Goal: Task Accomplishment & Management: Use online tool/utility

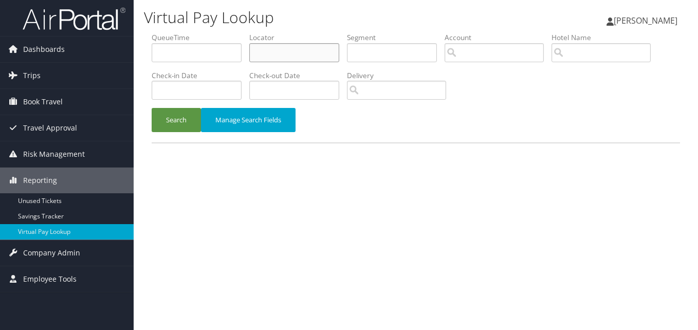
click at [303, 56] on input "text" at bounding box center [294, 52] width 90 height 19
paste input "FFYEXB"
click at [152, 108] on button "Search" at bounding box center [176, 120] width 49 height 24
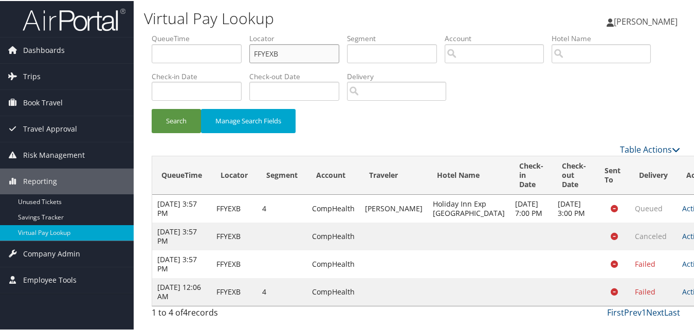
scroll to position [11, 0]
click at [682, 294] on link "Actions" at bounding box center [698, 291] width 32 height 10
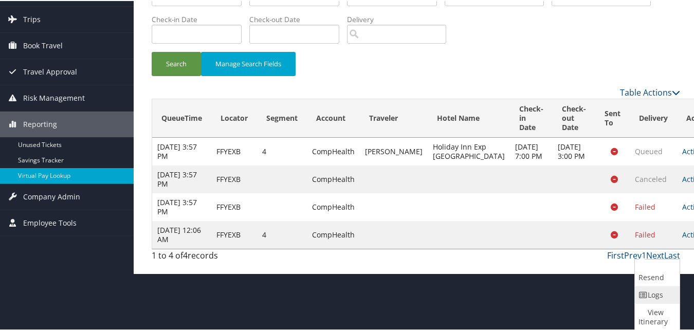
click at [653, 294] on link "Logs" at bounding box center [656, 293] width 43 height 17
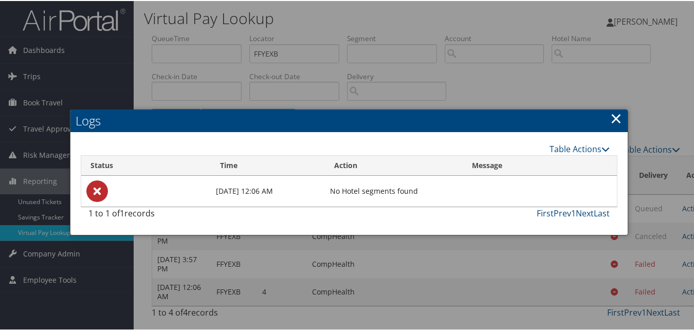
click at [615, 107] on link "×" at bounding box center [616, 117] width 12 height 21
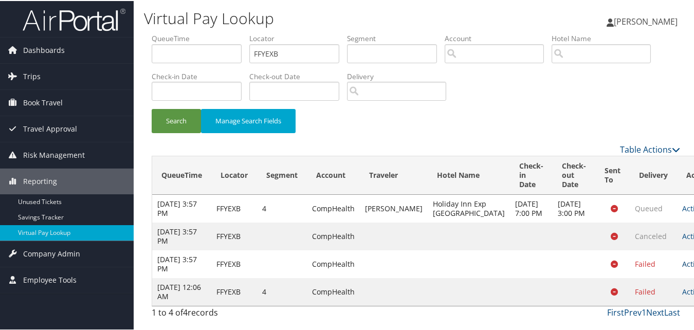
click at [682, 268] on link "Actions" at bounding box center [698, 263] width 32 height 10
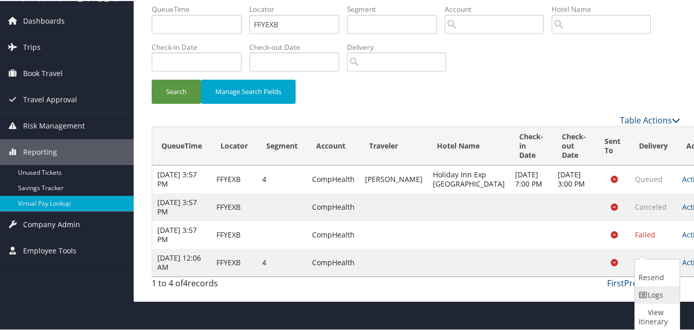
click at [657, 292] on link "Logs" at bounding box center [656, 293] width 43 height 17
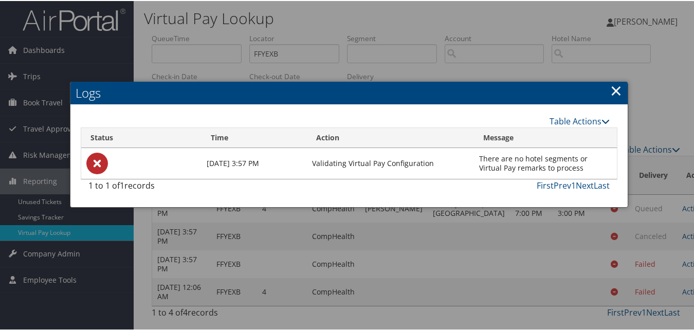
click at [610, 82] on link "×" at bounding box center [616, 89] width 12 height 21
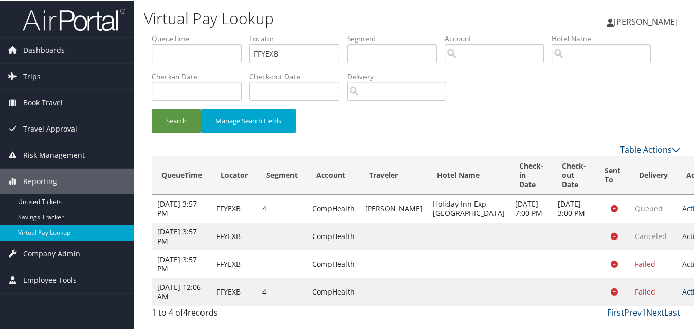
click at [682, 240] on link "Actions" at bounding box center [698, 235] width 32 height 10
click at [659, 261] on link "Logs" at bounding box center [656, 268] width 43 height 17
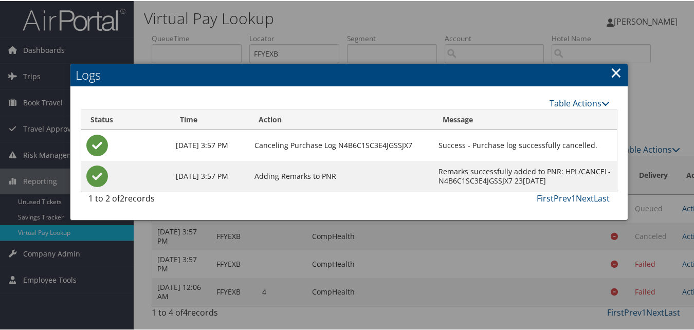
click at [611, 64] on link "×" at bounding box center [616, 71] width 12 height 21
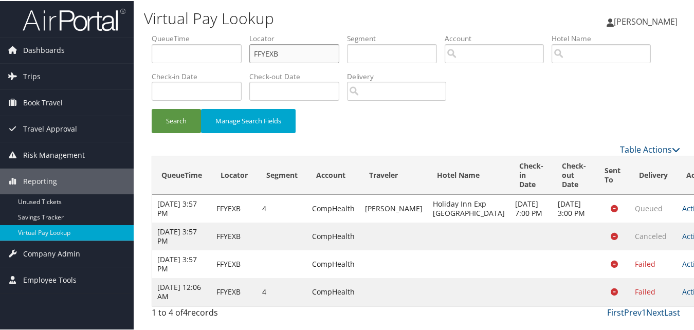
drag, startPoint x: 242, startPoint y: 42, endPoint x: 217, endPoint y: 42, distance: 25.2
click at [217, 32] on ul "QueueTime Locator FFYEXB Segment Account Traveler Hotel Name Check-in Date Chec…" at bounding box center [416, 32] width 528 height 0
paste input "LOPZZZ"
click at [152, 108] on button "Search" at bounding box center [176, 120] width 49 height 24
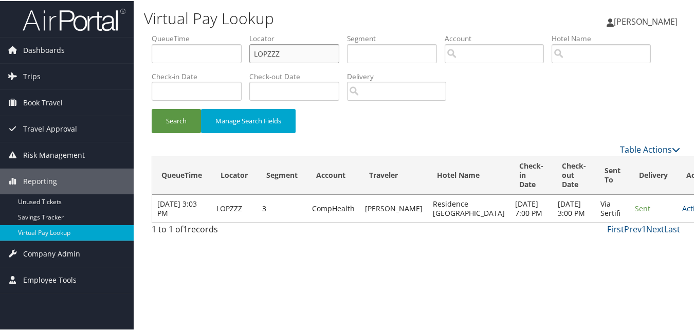
scroll to position [0, 0]
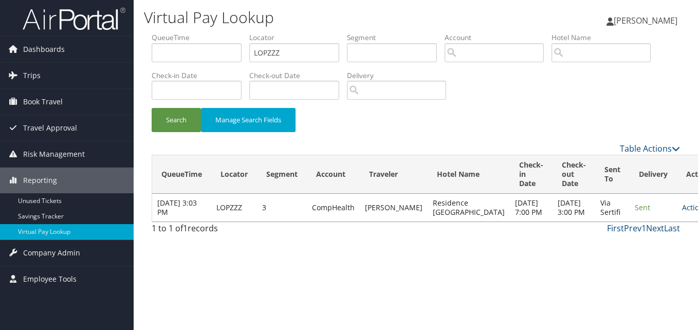
click at [682, 212] on link "Actions" at bounding box center [698, 207] width 32 height 10
click at [644, 247] on link "Logs" at bounding box center [636, 248] width 65 height 17
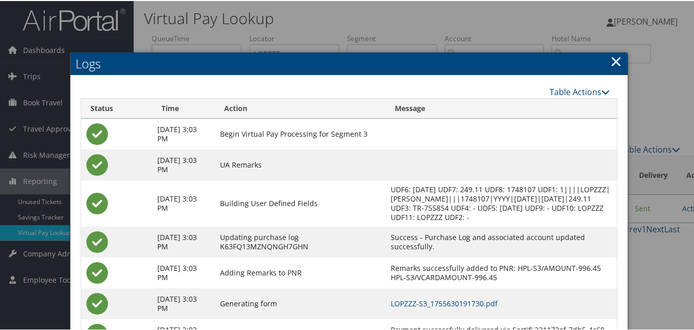
drag, startPoint x: 613, startPoint y: 59, endPoint x: 435, endPoint y: 99, distance: 182.7
click at [613, 59] on link "×" at bounding box center [616, 60] width 12 height 21
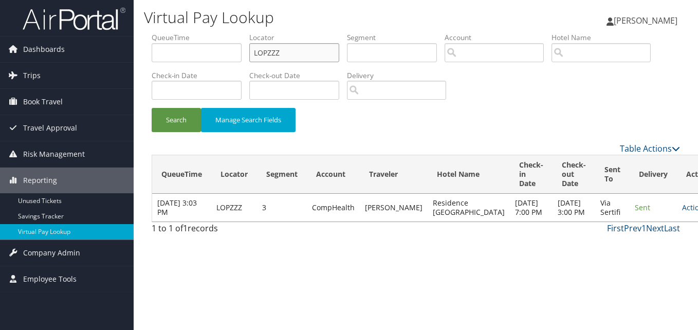
drag, startPoint x: 296, startPoint y: 52, endPoint x: 162, endPoint y: 52, distance: 134.1
click at [162, 32] on ul "QueueTime Locator LOPZZZ Segment Account Traveler Hotel Name Check-in Date Chec…" at bounding box center [416, 32] width 528 height 0
paste input "SJAPK"
click at [152, 108] on button "Search" at bounding box center [176, 120] width 49 height 24
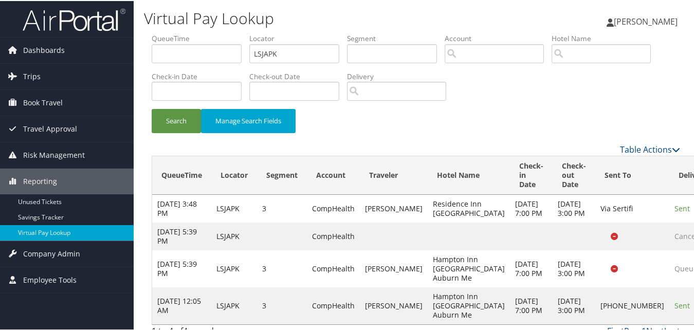
click at [360, 124] on div "Search Manage Search Fields" at bounding box center [416, 125] width 544 height 34
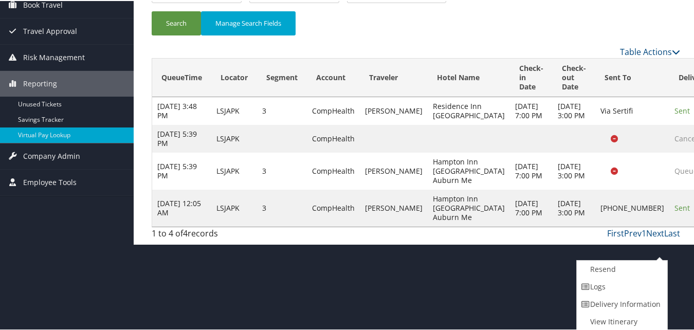
click at [615, 285] on link "Logs" at bounding box center [620, 285] width 88 height 17
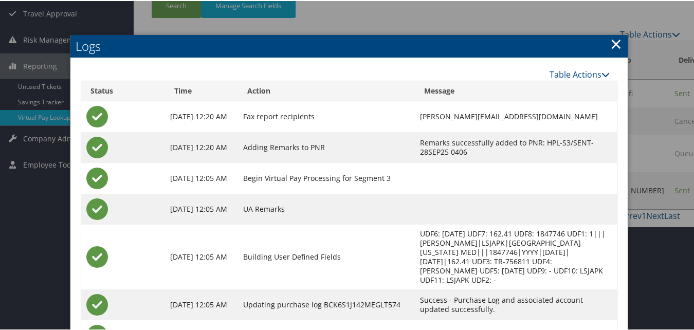
scroll to position [22, 0]
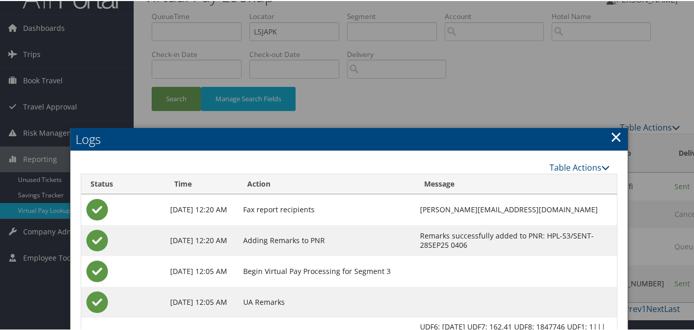
click at [615, 139] on link "×" at bounding box center [616, 135] width 12 height 21
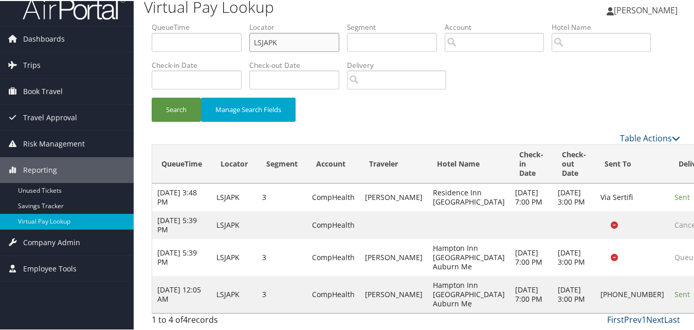
drag, startPoint x: 278, startPoint y: 34, endPoint x: 187, endPoint y: 32, distance: 92.0
click at [187, 21] on ul "QueueTime Locator LSJAPK Segment Account Traveler Hotel Name Check-in Date Chec…" at bounding box center [416, 21] width 528 height 0
paste input "OWCAZG"
click at [152, 97] on button "Search" at bounding box center [176, 109] width 49 height 24
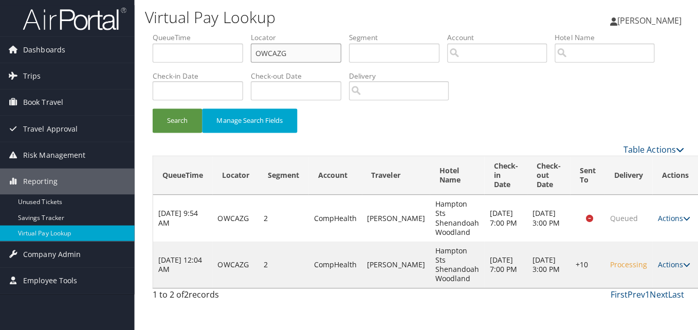
scroll to position [0, 0]
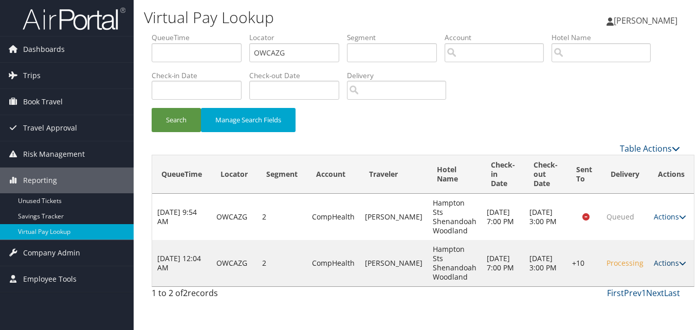
click at [654, 264] on link "Actions" at bounding box center [670, 263] width 32 height 10
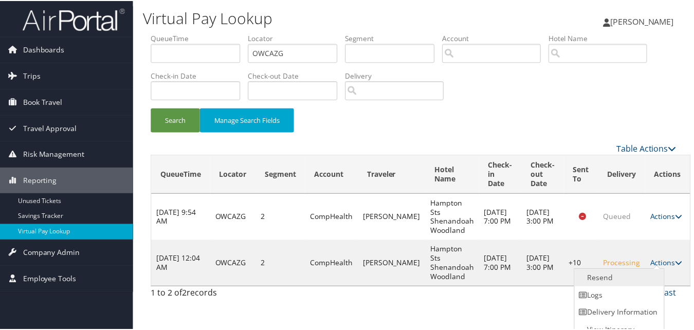
scroll to position [10, 0]
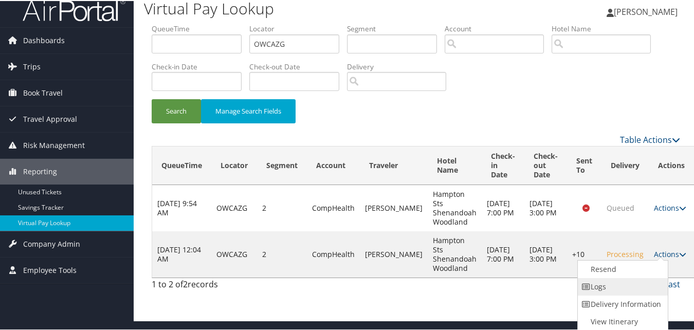
click at [615, 289] on link "Logs" at bounding box center [622, 285] width 88 height 17
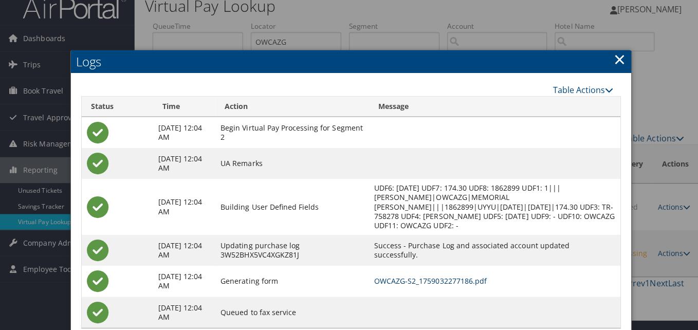
scroll to position [0, 0]
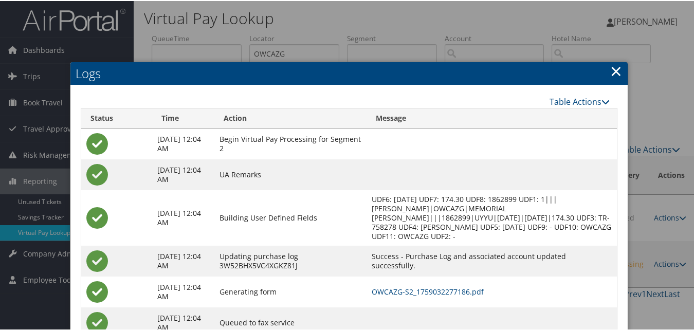
click at [615, 75] on link "×" at bounding box center [616, 70] width 12 height 21
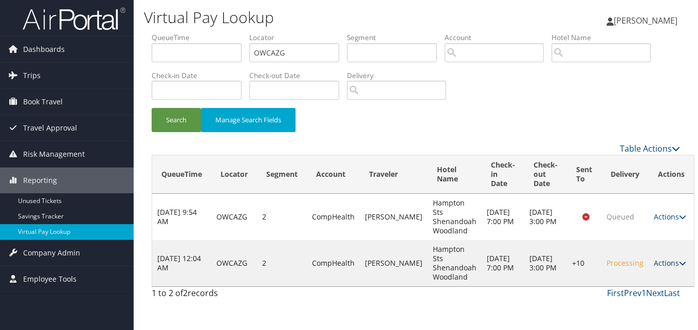
click at [656, 264] on link "Actions" at bounding box center [670, 263] width 32 height 10
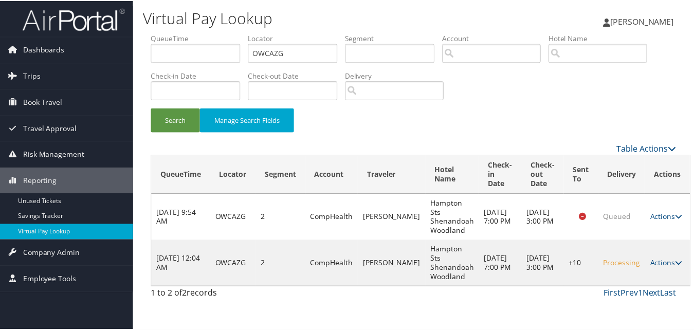
scroll to position [10, 0]
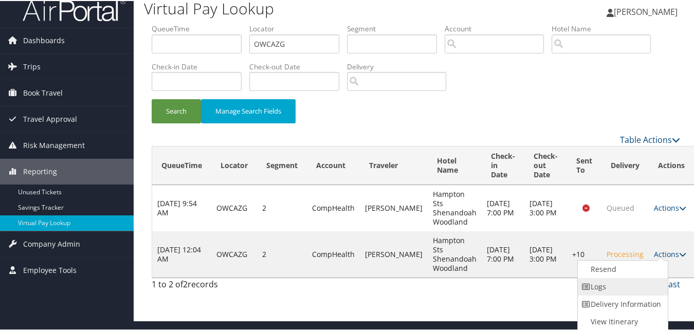
click at [619, 286] on link "Logs" at bounding box center [622, 285] width 88 height 17
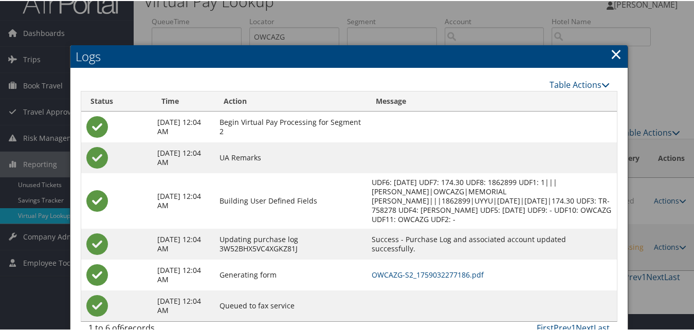
scroll to position [0, 0]
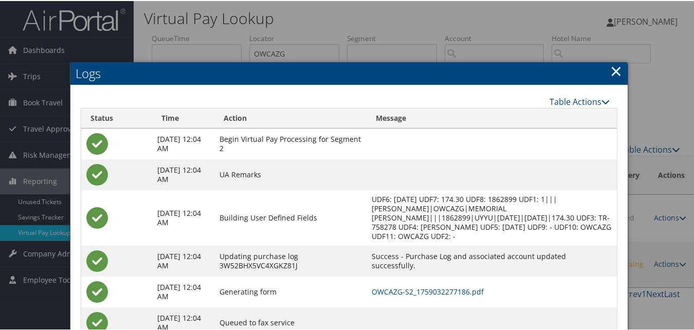
click at [613, 69] on link "×" at bounding box center [616, 70] width 12 height 21
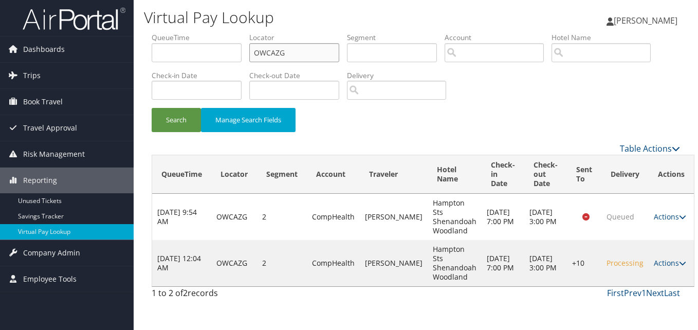
drag, startPoint x: 289, startPoint y: 52, endPoint x: 169, endPoint y: 57, distance: 120.8
click at [169, 32] on ul "QueueTime Locator OWCAZG Segment Account Traveler Hotel Name Check-in Date Chec…" at bounding box center [416, 32] width 528 height 0
paste input "LNTCND"
click at [152, 108] on button "Search" at bounding box center [176, 120] width 49 height 24
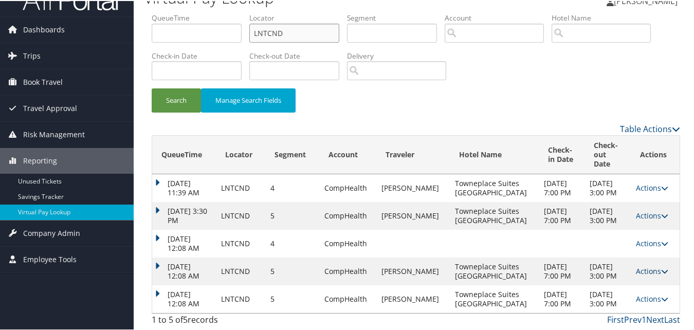
scroll to position [48, 0]
click at [644, 293] on link "Actions" at bounding box center [652, 298] width 32 height 10
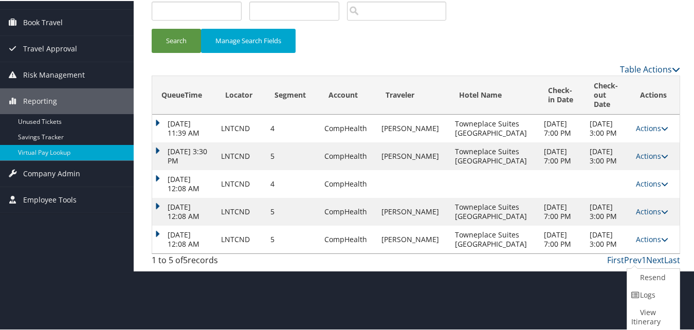
click at [647, 293] on link "Logs" at bounding box center [652, 293] width 50 height 17
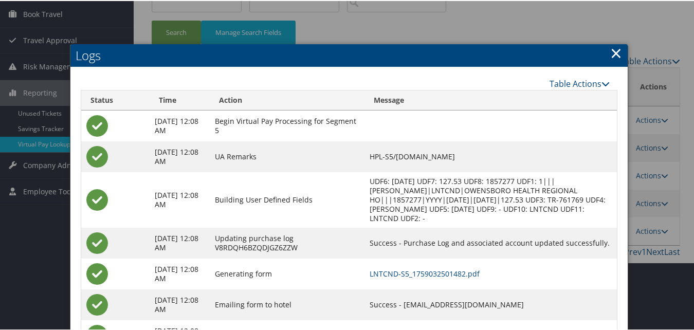
scroll to position [137, 0]
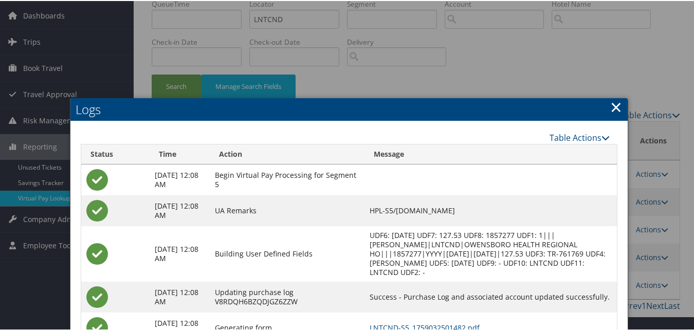
click at [612, 105] on link "×" at bounding box center [616, 106] width 12 height 21
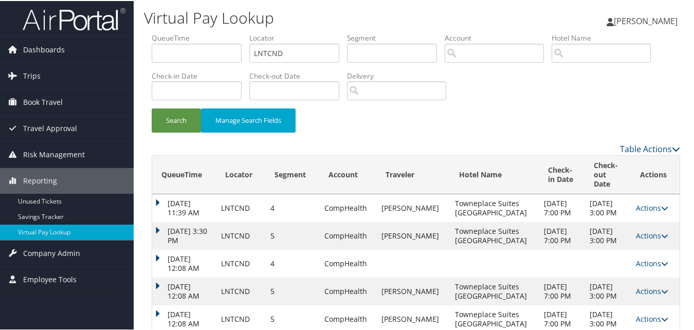
scroll to position [0, 0]
drag, startPoint x: 299, startPoint y: 57, endPoint x: 173, endPoint y: 54, distance: 125.9
click at [174, 32] on ul "QueueTime Locator LNTCND Segment Account Traveler Hotel Name Check-in Date Chec…" at bounding box center [416, 32] width 528 height 0
paste input "QRYCOY"
click at [152, 108] on button "Search" at bounding box center [176, 120] width 49 height 24
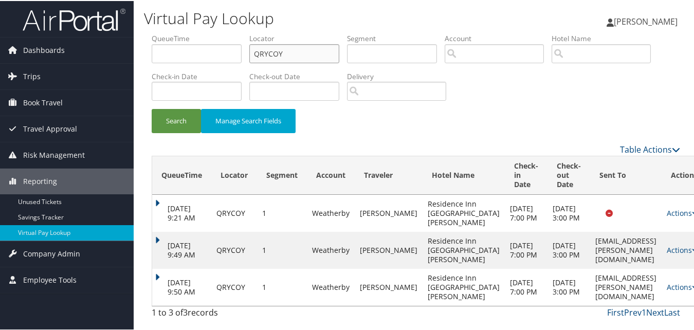
scroll to position [21, 0]
click at [666, 290] on link "Actions" at bounding box center [682, 286] width 32 height 10
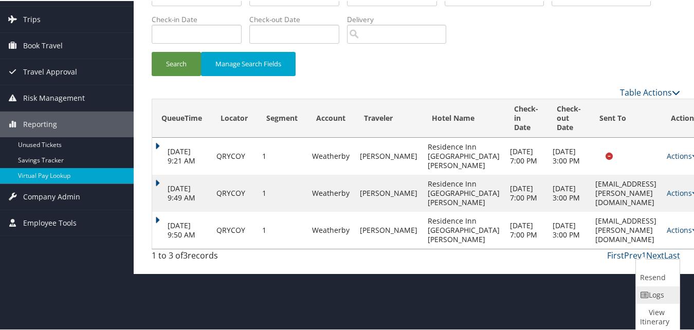
click at [654, 295] on link "Logs" at bounding box center [656, 293] width 41 height 17
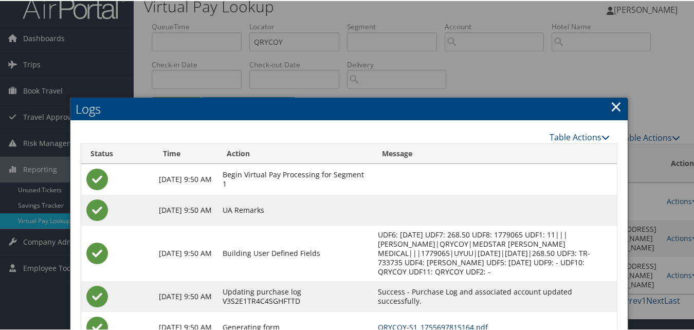
scroll to position [11, 0]
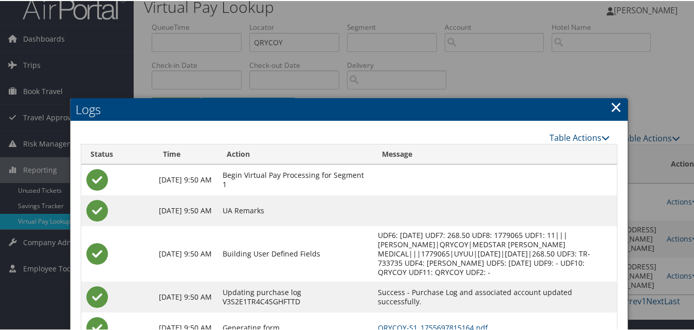
click at [614, 110] on link "×" at bounding box center [616, 106] width 12 height 21
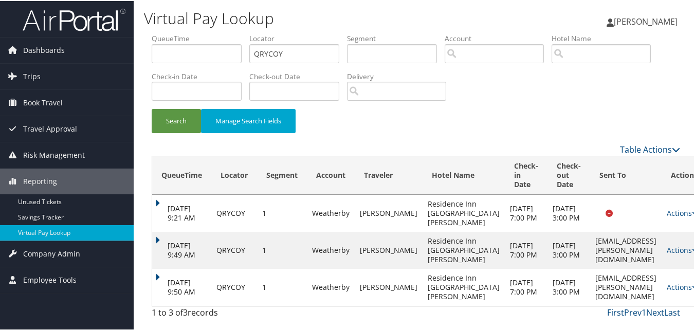
scroll to position [21, 0]
drag, startPoint x: 268, startPoint y: 36, endPoint x: 133, endPoint y: 48, distance: 136.1
click at [133, 48] on div "Dashboards AirPortal 360™ (Manager) My Travel Dashboard Trips Airtinerary® Look…" at bounding box center [349, 165] width 698 height 330
paste input "GOCVAI"
click at [152, 108] on button "Search" at bounding box center [176, 120] width 49 height 24
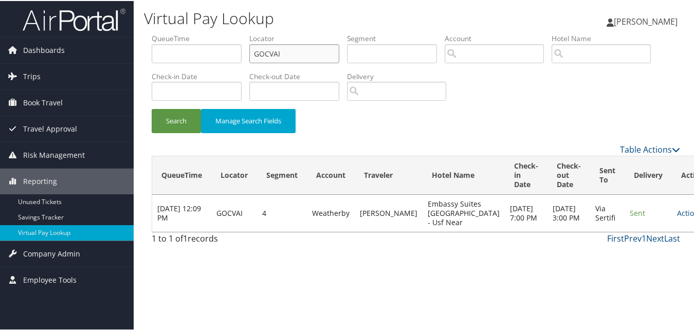
scroll to position [0, 0]
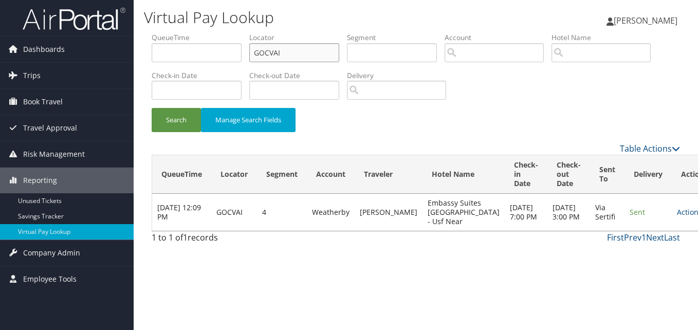
click at [287, 52] on input "GOCVAI" at bounding box center [294, 52] width 90 height 19
click at [152, 108] on button "Search" at bounding box center [176, 120] width 49 height 24
click at [677, 217] on link "Actions" at bounding box center [693, 212] width 32 height 10
click at [643, 248] on link "Logs" at bounding box center [637, 248] width 65 height 17
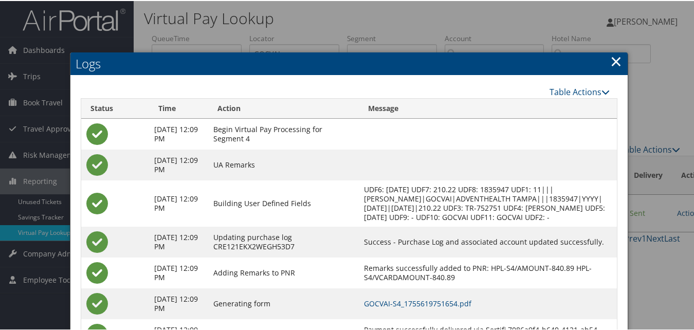
click at [615, 61] on link "×" at bounding box center [616, 60] width 12 height 21
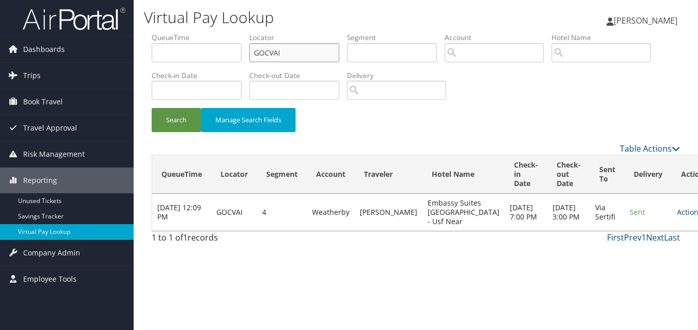
drag, startPoint x: 290, startPoint y: 53, endPoint x: 161, endPoint y: 52, distance: 129.0
click at [161, 32] on ul "QueueTime Locator GOCVAI Segment Account Traveler Hotel Name Check-in Date Chec…" at bounding box center [416, 32] width 528 height 0
paste input "JZRWB"
click at [152, 108] on button "Search" at bounding box center [176, 120] width 49 height 24
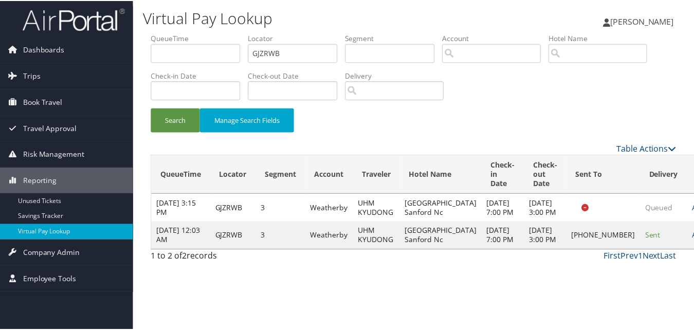
scroll to position [10, 0]
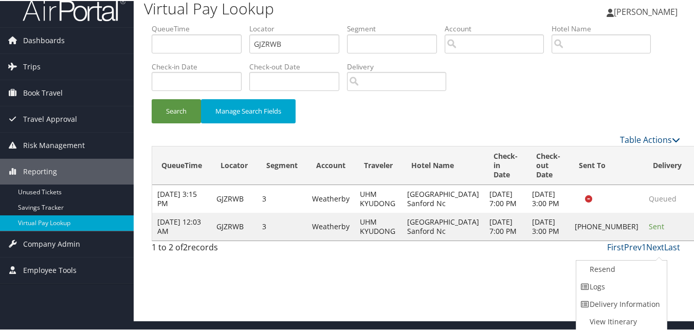
click at [609, 287] on link "Logs" at bounding box center [620, 285] width 88 height 17
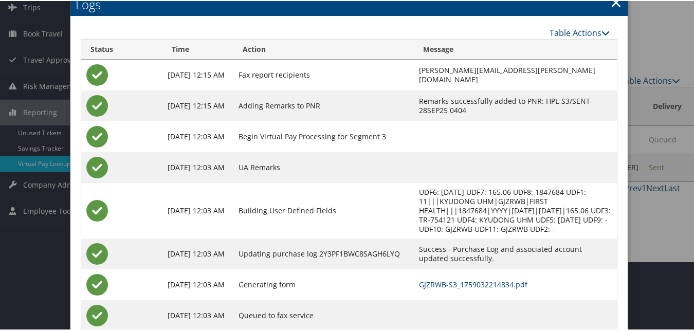
scroll to position [46, 0]
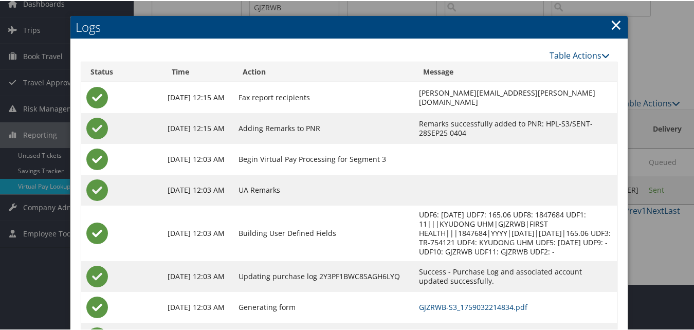
click at [613, 24] on link "×" at bounding box center [616, 23] width 12 height 21
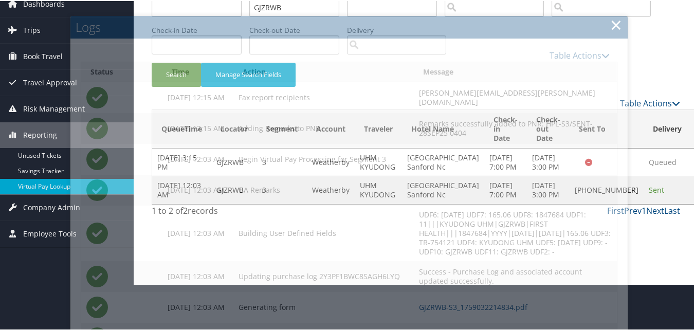
scroll to position [0, 0]
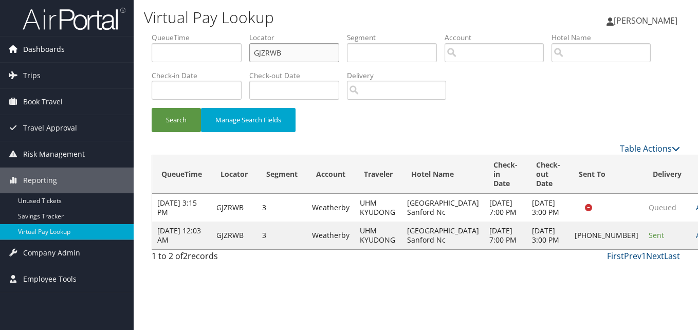
drag, startPoint x: 294, startPoint y: 50, endPoint x: 105, endPoint y: 46, distance: 189.6
click at [107, 46] on div "Dashboards AirPortal 360™ (Manager) My Travel Dashboard Trips Airtinerary® Look…" at bounding box center [349, 165] width 698 height 330
paste input "QZPBRT"
click at [152, 108] on button "Search" at bounding box center [176, 120] width 49 height 24
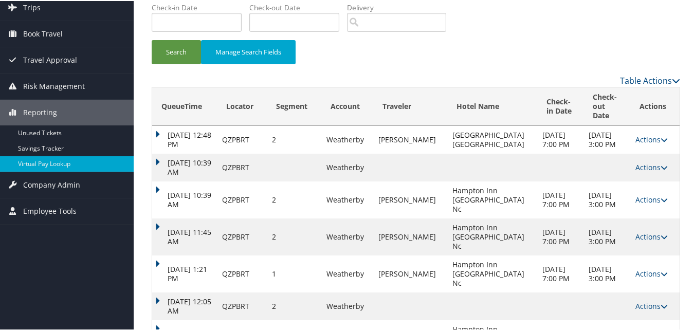
scroll to position [150, 0]
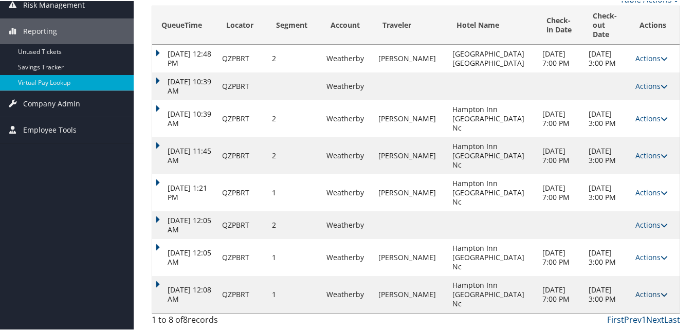
click at [649, 293] on link "Actions" at bounding box center [651, 293] width 32 height 10
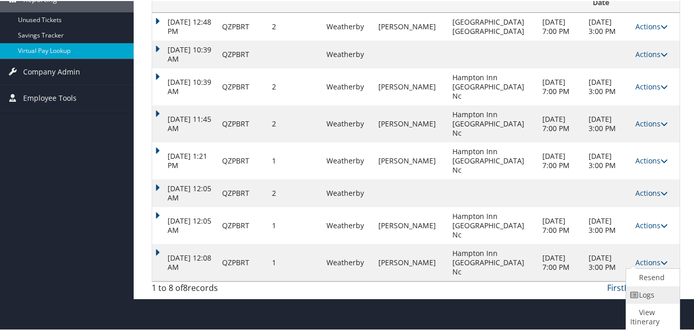
click at [643, 294] on link "Logs" at bounding box center [651, 293] width 51 height 17
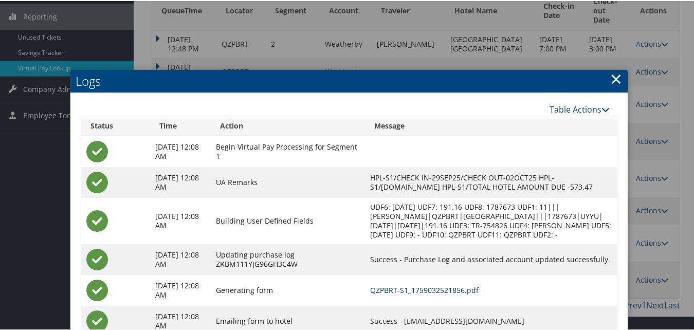
scroll to position [245, 0]
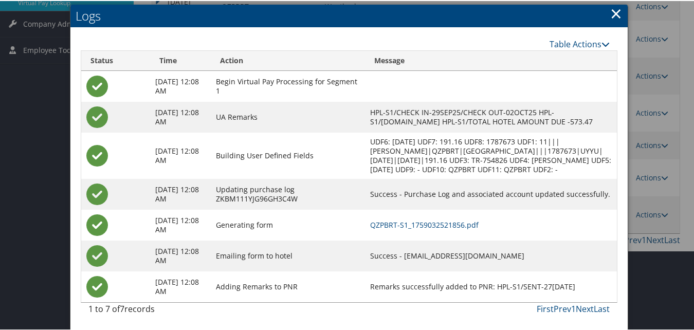
click at [543, 262] on td "Success - HAMPTONINN2015@GMAIL.COM" at bounding box center [491, 254] width 252 height 31
drag, startPoint x: 535, startPoint y: 256, endPoint x: 390, endPoint y: 257, distance: 144.9
click at [390, 257] on td "Success - HAMPTONINN2015@GMAIL.COM" at bounding box center [491, 254] width 252 height 31
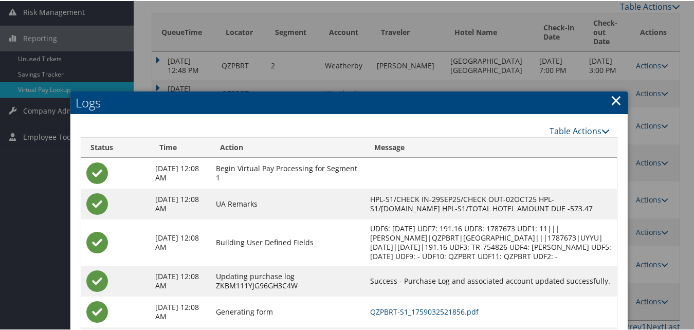
scroll to position [142, 0]
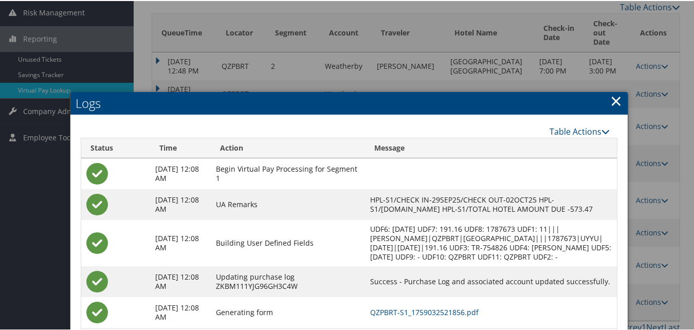
click at [615, 104] on link "×" at bounding box center [616, 99] width 12 height 21
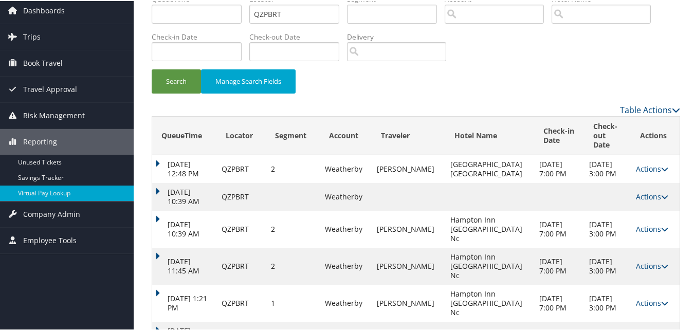
scroll to position [0, 0]
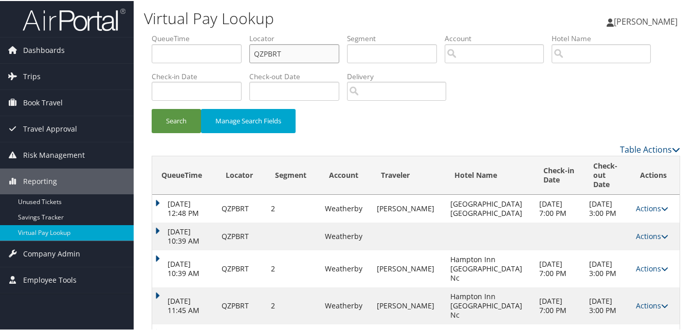
drag, startPoint x: 291, startPoint y: 54, endPoint x: 151, endPoint y: 54, distance: 140.8
click at [156, 32] on ul "QueueTime Locator QZPBRT Segment Account Traveler Hotel Name Check-in Date Chec…" at bounding box center [416, 32] width 528 height 0
paste input "UDDJP"
click at [152, 108] on button "Search" at bounding box center [176, 120] width 49 height 24
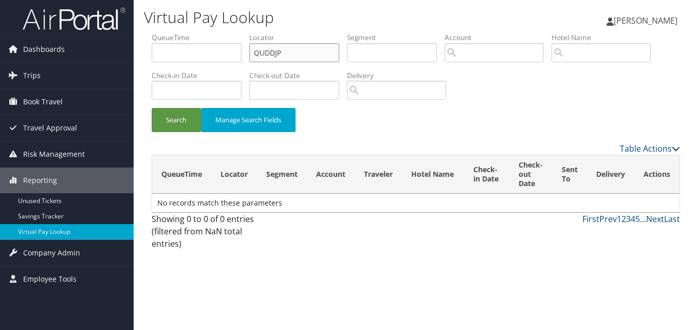
click at [291, 58] on input "QUDDJP" at bounding box center [294, 52] width 90 height 19
click at [152, 108] on button "Search" at bounding box center [176, 120] width 49 height 24
drag, startPoint x: 296, startPoint y: 58, endPoint x: 123, endPoint y: 65, distance: 173.3
click at [125, 64] on div "Dashboards AirPortal 360™ (Manager) My Travel Dashboard Trips Airtinerary® Look…" at bounding box center [349, 165] width 698 height 330
click at [152, 108] on button "Search" at bounding box center [176, 120] width 49 height 24
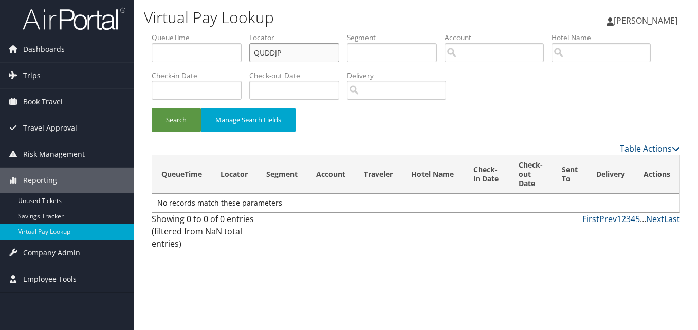
click at [302, 52] on input "QUDDJP" at bounding box center [294, 52] width 90 height 19
click at [152, 108] on button "Search" at bounding box center [176, 120] width 49 height 24
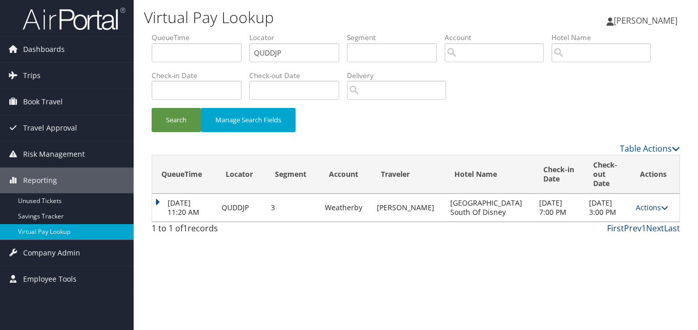
click at [650, 202] on link "Actions" at bounding box center [652, 207] width 32 height 10
click at [624, 232] on link "Logs" at bounding box center [630, 230] width 65 height 17
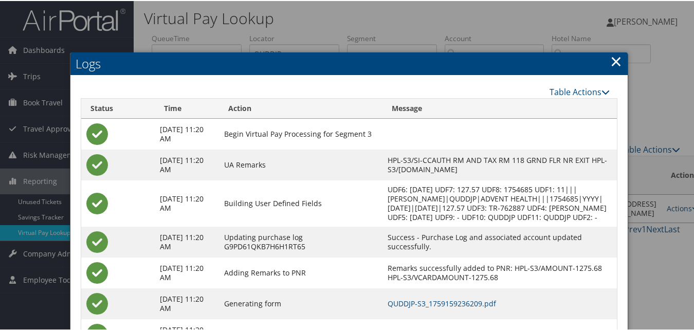
click at [612, 62] on link "×" at bounding box center [616, 60] width 12 height 21
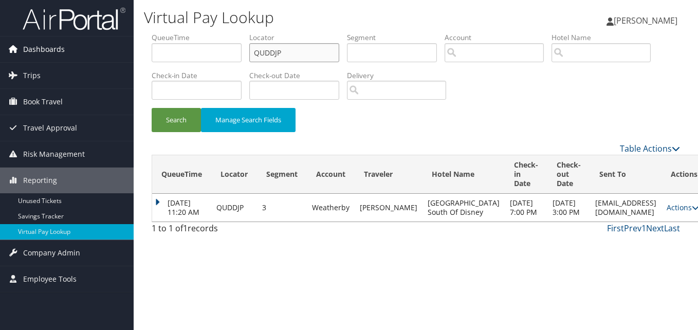
drag, startPoint x: 296, startPoint y: 53, endPoint x: 130, endPoint y: 52, distance: 166.0
click at [130, 52] on div "Dashboards AirPortal 360™ (Manager) My Travel Dashboard Trips Airtinerary® Look…" at bounding box center [349, 165] width 698 height 330
paste input "FDQTWJ"
click at [152, 108] on button "Search" at bounding box center [176, 120] width 49 height 24
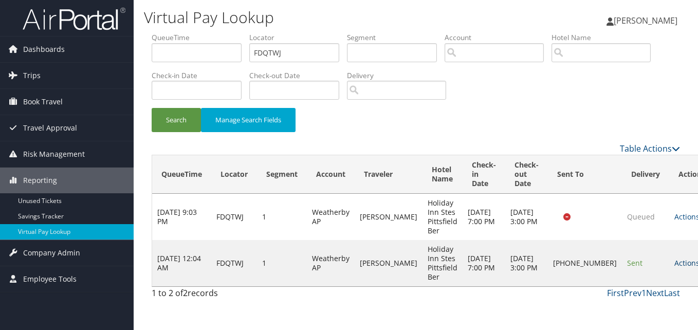
click at [674, 258] on link "Actions" at bounding box center [690, 263] width 32 height 10
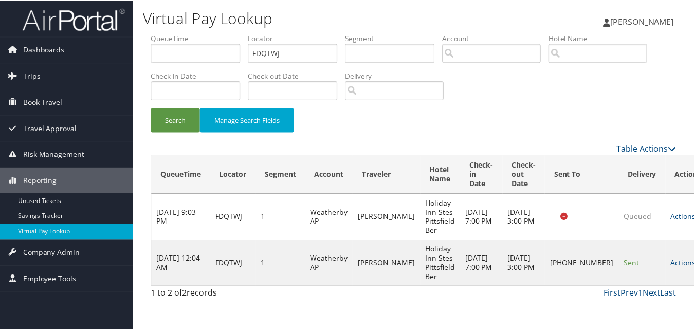
scroll to position [1, 0]
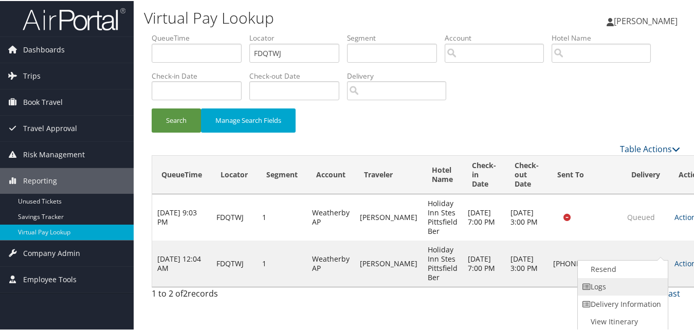
click at [617, 284] on link "Logs" at bounding box center [622, 285] width 88 height 17
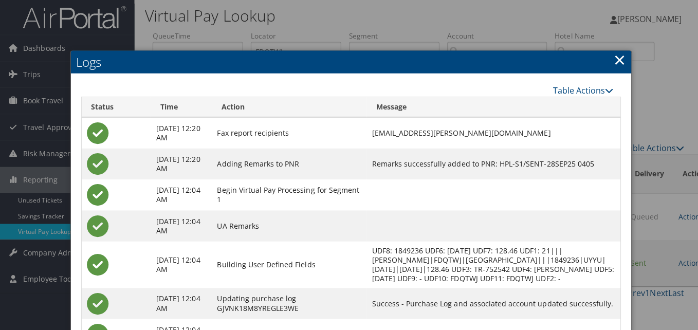
scroll to position [0, 0]
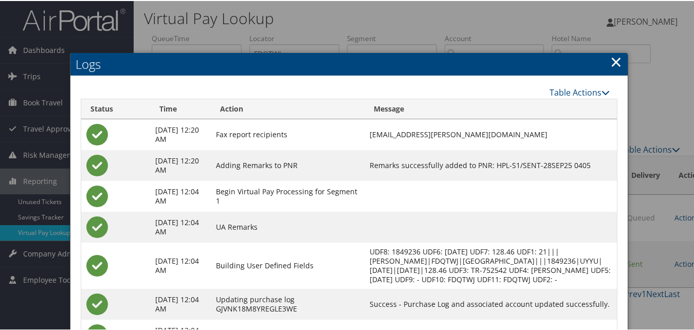
click at [612, 59] on link "×" at bounding box center [616, 60] width 12 height 21
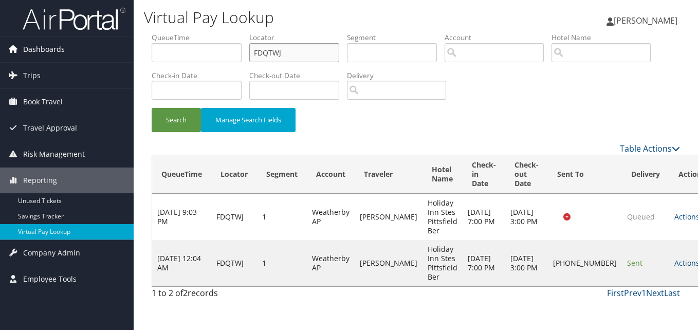
drag, startPoint x: 296, startPoint y: 55, endPoint x: 82, endPoint y: 48, distance: 214.4
click at [82, 48] on div "Dashboards AirPortal 360™ (Manager) My Travel Dashboard Trips Airtinerary® Look…" at bounding box center [349, 165] width 698 height 330
paste input "WPECHO"
click at [152, 108] on button "Search" at bounding box center [176, 120] width 49 height 24
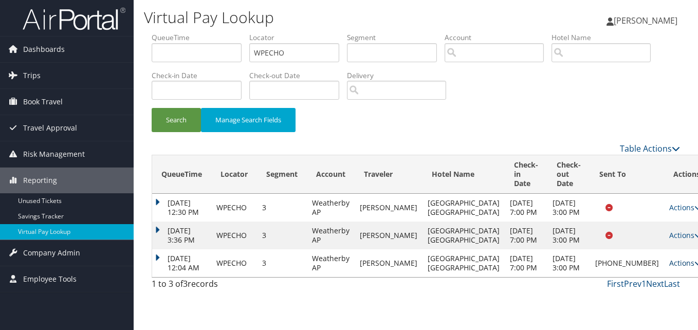
click at [669, 268] on link "Actions" at bounding box center [685, 263] width 32 height 10
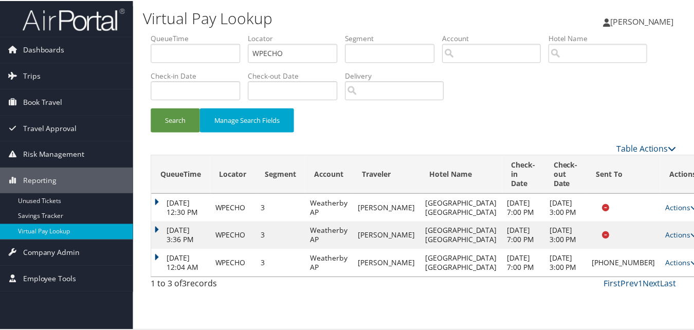
scroll to position [33, 0]
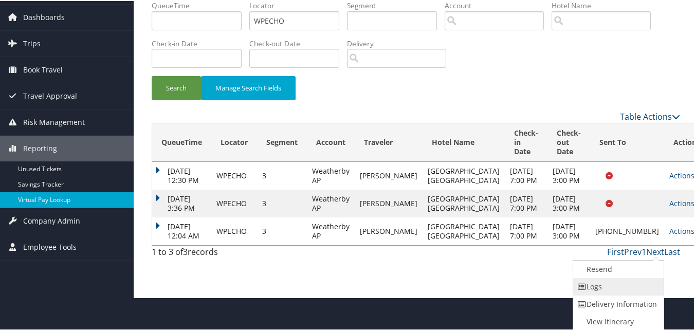
click at [610, 287] on link "Logs" at bounding box center [617, 285] width 88 height 17
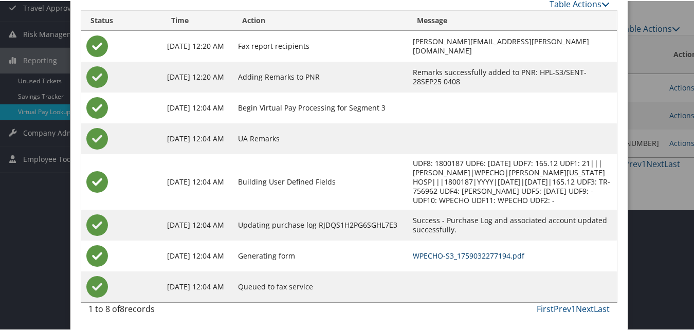
scroll to position [18, 0]
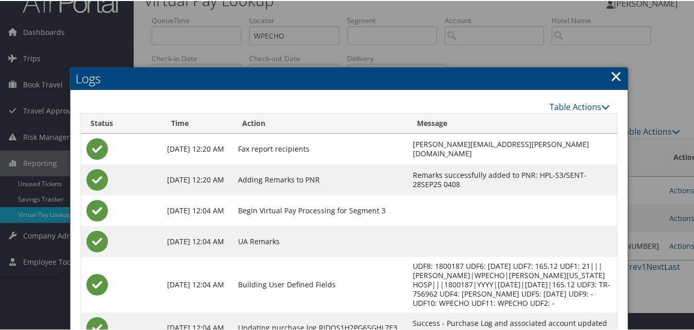
drag, startPoint x: 617, startPoint y: 77, endPoint x: 520, endPoint y: 86, distance: 97.1
click at [612, 78] on link "×" at bounding box center [616, 75] width 12 height 21
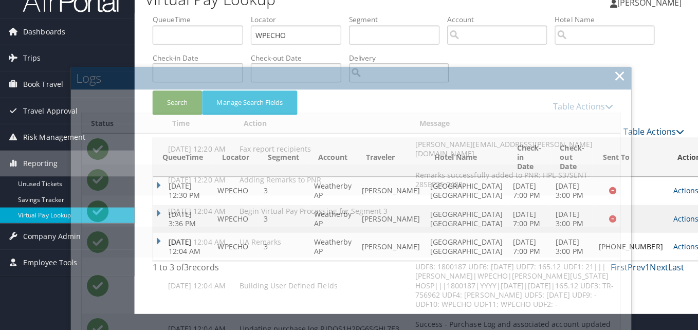
scroll to position [0, 0]
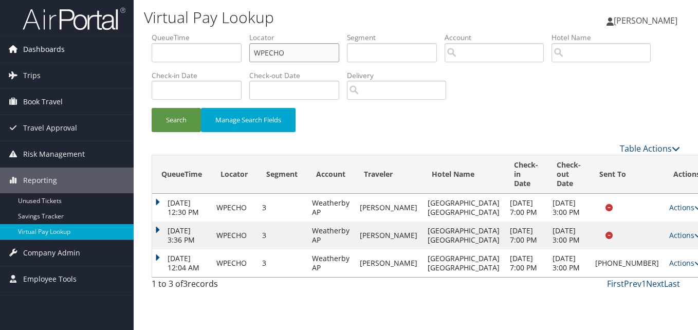
drag, startPoint x: 298, startPoint y: 55, endPoint x: 117, endPoint y: 41, distance: 182.0
click at [119, 41] on div "Dashboards AirPortal 360™ (Manager) My Travel Dashboard Trips Airtinerary® Look…" at bounding box center [349, 165] width 698 height 330
paste input "UZLBFG"
type input "UZLBFG"
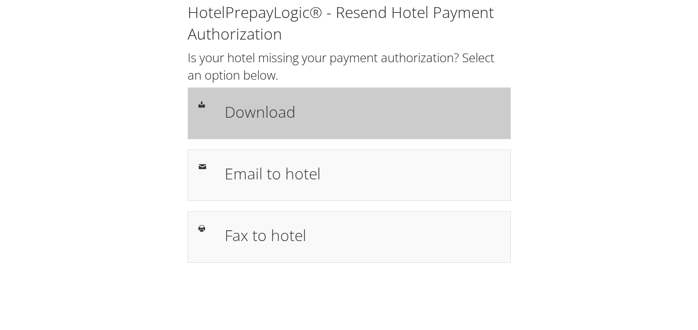
click at [245, 114] on h1 "Download" at bounding box center [362, 111] width 275 height 23
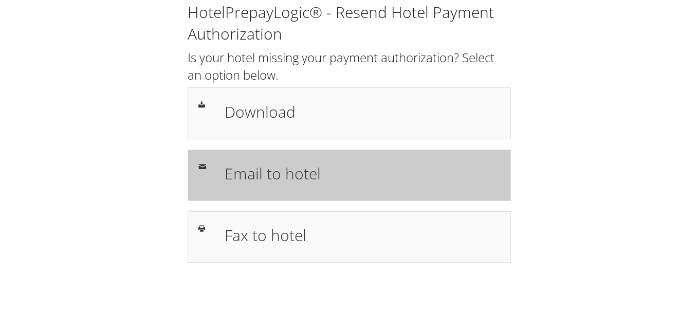
click at [269, 184] on h1 "Email to hotel" at bounding box center [362, 173] width 275 height 23
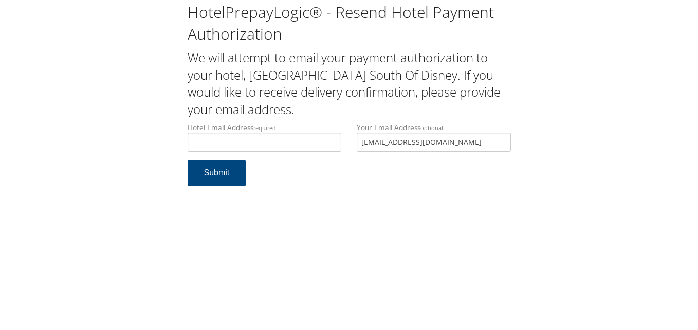
click at [322, 133] on div "Hotel Email Address required Hotel email address is required Your Email Address…" at bounding box center [349, 141] width 339 height 38
click at [268, 142] on input "Hotel Email Address required" at bounding box center [265, 142] width 154 height 19
type input "ecare@chghealthcare.com"
click at [277, 240] on div "HotelPrepayLogic® - Resend Hotel Payment Authorization We will attempt to email…" at bounding box center [349, 165] width 698 height 330
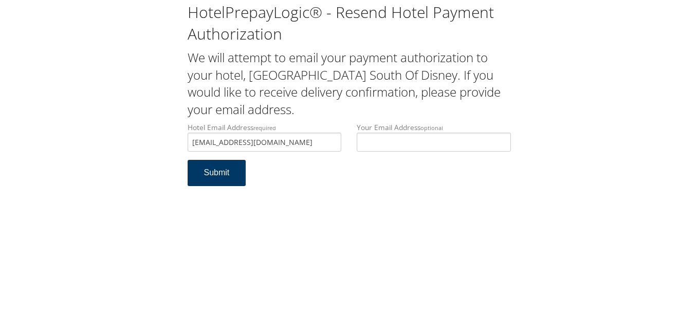
click at [223, 179] on button "Submit" at bounding box center [217, 173] width 59 height 26
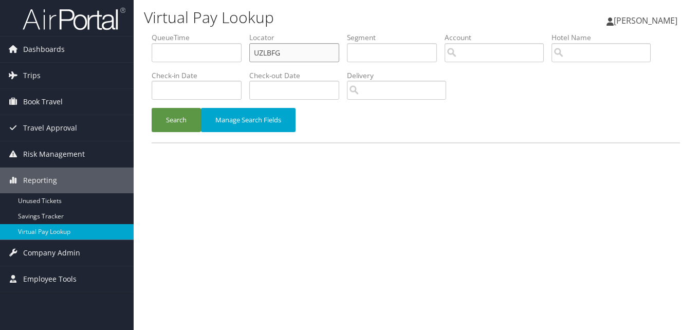
click at [300, 51] on input "UZLBFG" at bounding box center [294, 52] width 90 height 19
click at [289, 53] on input "text" at bounding box center [294, 52] width 90 height 19
paste input "UZLBFG"
click at [152, 108] on button "Search" at bounding box center [176, 120] width 49 height 24
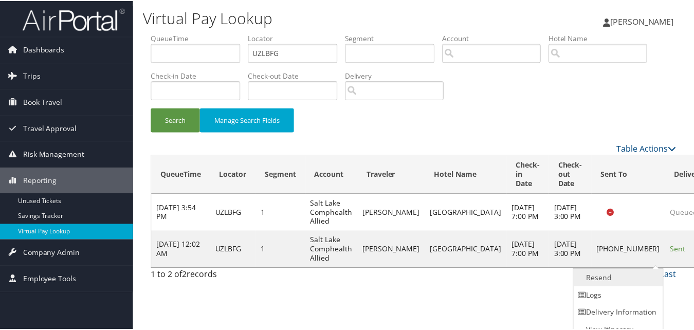
scroll to position [10, 0]
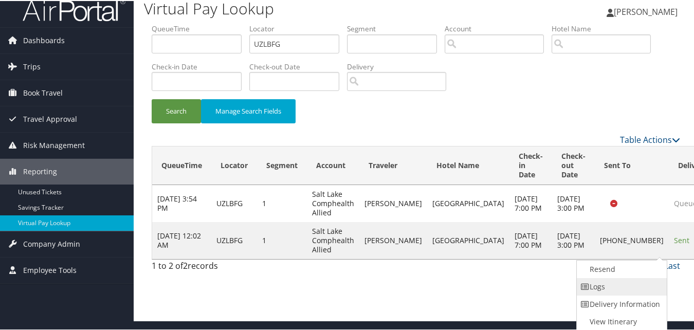
click at [599, 278] on link "Logs" at bounding box center [620, 285] width 88 height 17
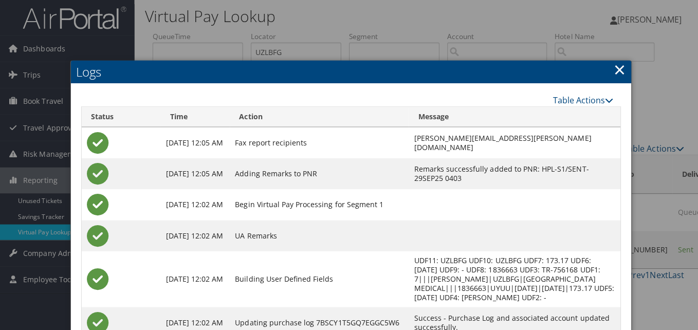
scroll to position [0, 0]
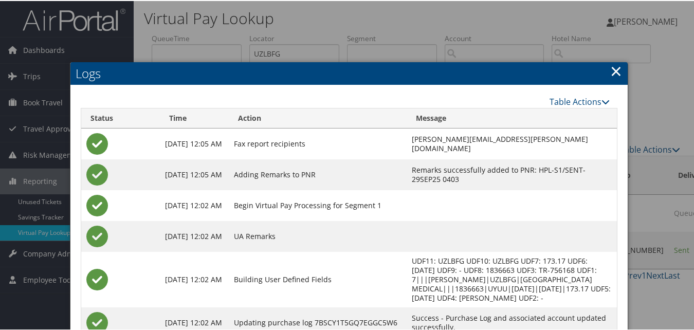
click at [613, 69] on link "×" at bounding box center [616, 70] width 12 height 21
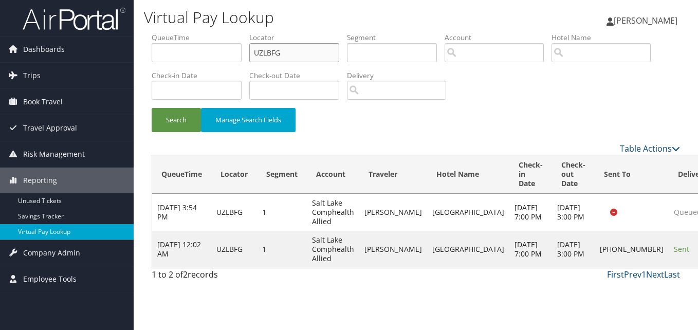
drag, startPoint x: 205, startPoint y: 50, endPoint x: 156, endPoint y: 45, distance: 49.1
click at [156, 32] on ul "QueueTime Locator UZLBFG Segment Account Traveler Hotel Name Check-in Date Chec…" at bounding box center [416, 32] width 528 height 0
paste input "MFGIDR"
click at [152, 108] on button "Search" at bounding box center [176, 120] width 49 height 24
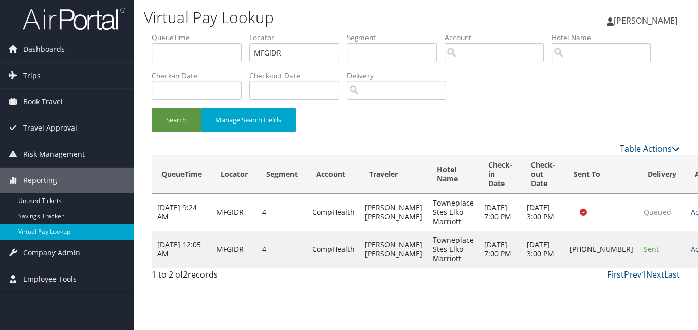
click at [691, 254] on link "Actions" at bounding box center [707, 249] width 32 height 10
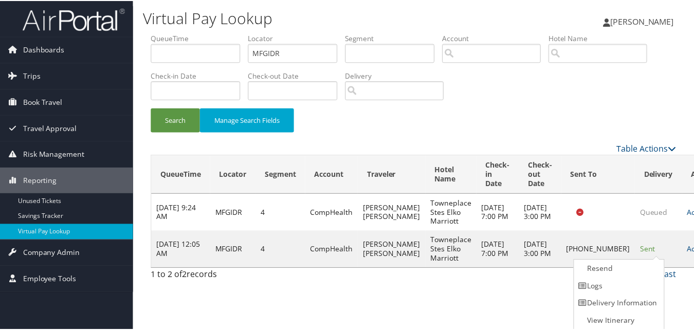
scroll to position [1, 0]
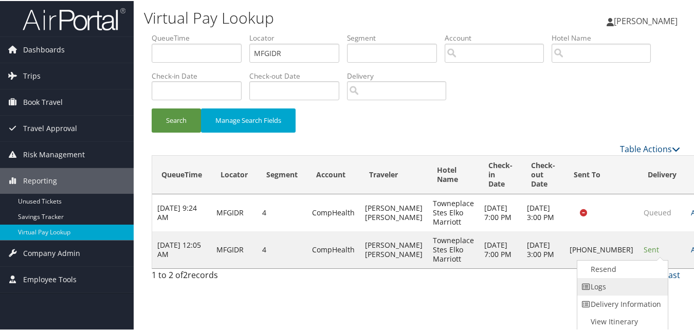
click at [611, 283] on link "Logs" at bounding box center [621, 285] width 88 height 17
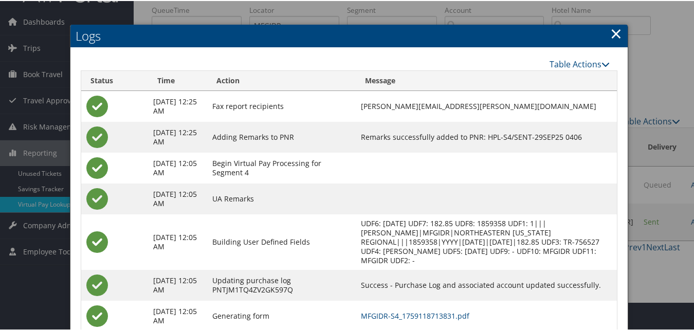
scroll to position [88, 0]
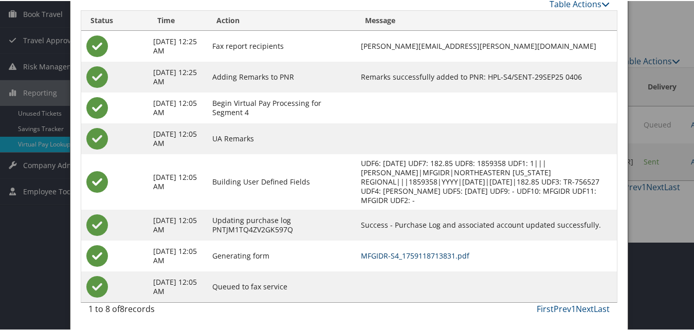
drag, startPoint x: 455, startPoint y: 255, endPoint x: 427, endPoint y: 243, distance: 30.4
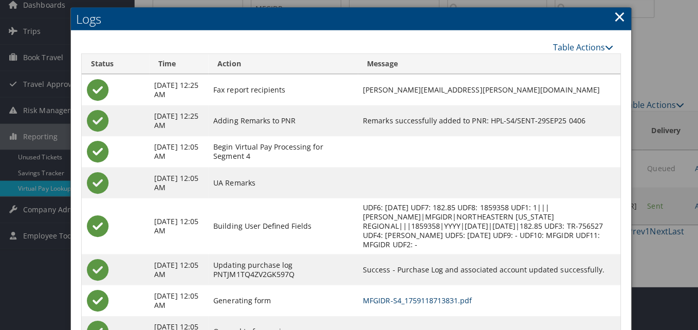
scroll to position [0, 0]
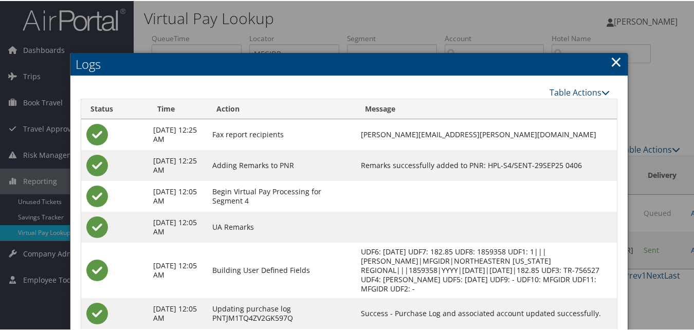
click at [613, 60] on link "×" at bounding box center [616, 60] width 12 height 21
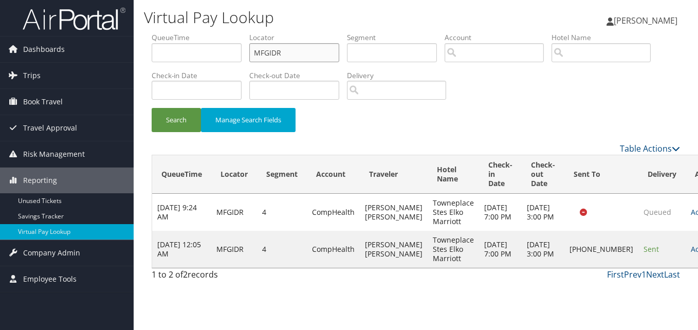
drag, startPoint x: 289, startPoint y: 53, endPoint x: 181, endPoint y: 48, distance: 107.5
click at [181, 32] on ul "QueueTime Locator MFGIDR Segment Account Traveler Hotel Name Check-in Date Chec…" at bounding box center [416, 32] width 528 height 0
paste input "NCZMGY"
click at [152, 108] on button "Search" at bounding box center [176, 120] width 49 height 24
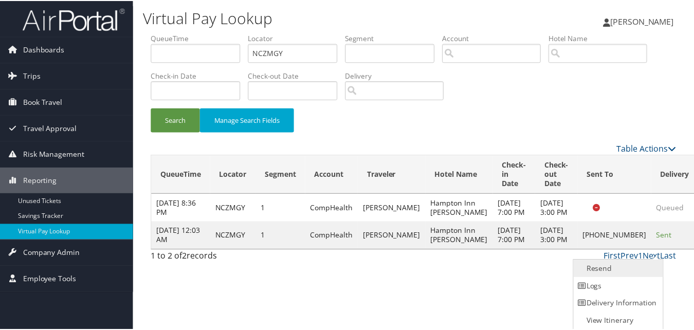
scroll to position [1, 0]
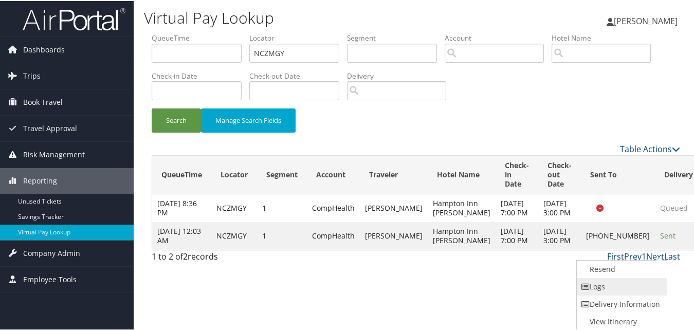
click at [614, 284] on link "Logs" at bounding box center [620, 285] width 88 height 17
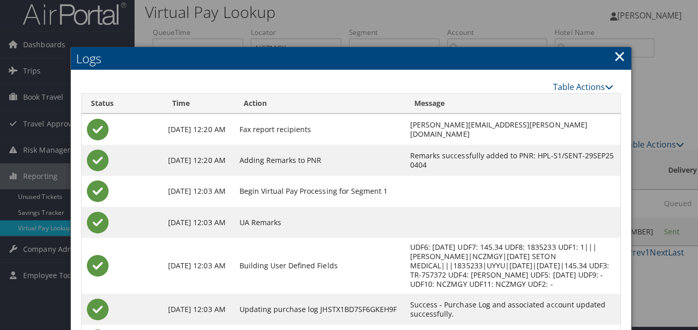
scroll to position [0, 0]
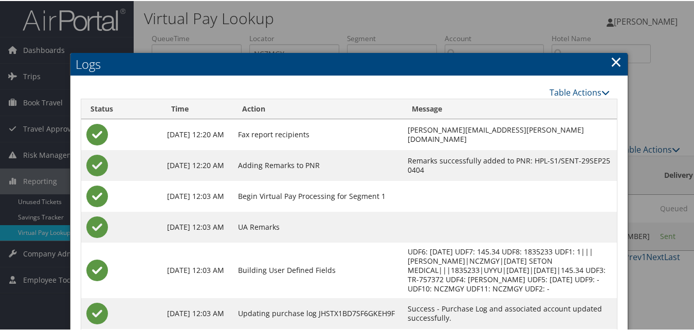
drag, startPoint x: 612, startPoint y: 61, endPoint x: 590, endPoint y: 69, distance: 23.6
click at [610, 65] on link "×" at bounding box center [616, 60] width 12 height 21
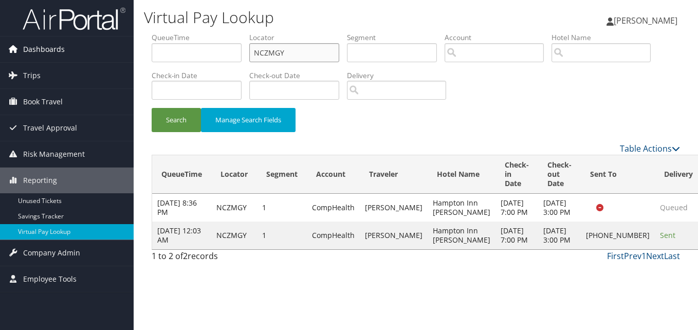
drag, startPoint x: 296, startPoint y: 53, endPoint x: 69, endPoint y: 40, distance: 227.0
click at [76, 40] on div "Dashboards AirPortal 360™ (Manager) My Travel Dashboard Trips Airtinerary® Look…" at bounding box center [349, 165] width 698 height 330
paste input "GUZILT"
type input "GUZILT"
click at [152, 108] on button "Search" at bounding box center [176, 120] width 49 height 24
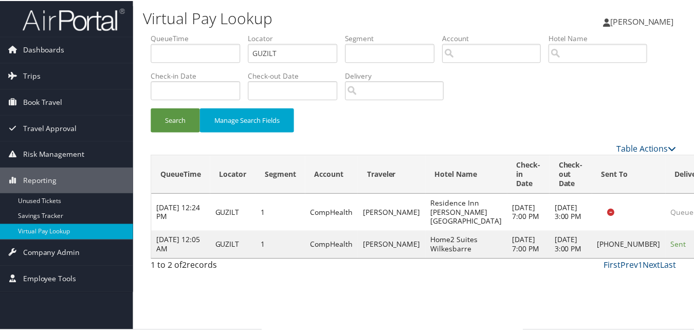
scroll to position [1, 0]
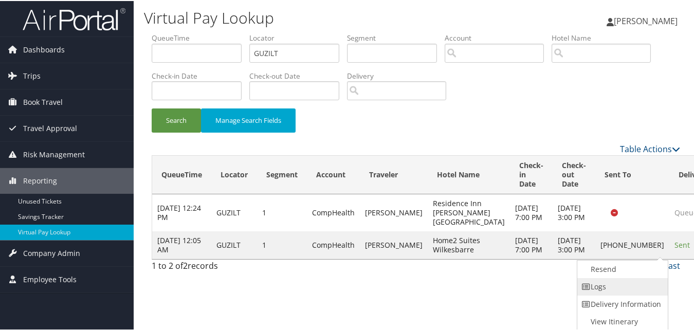
click at [620, 287] on link "Logs" at bounding box center [621, 285] width 88 height 17
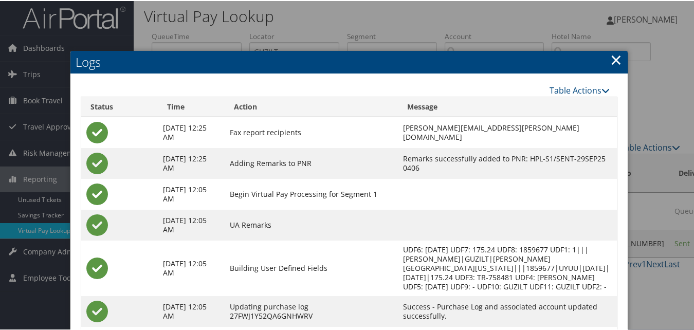
scroll to position [0, 0]
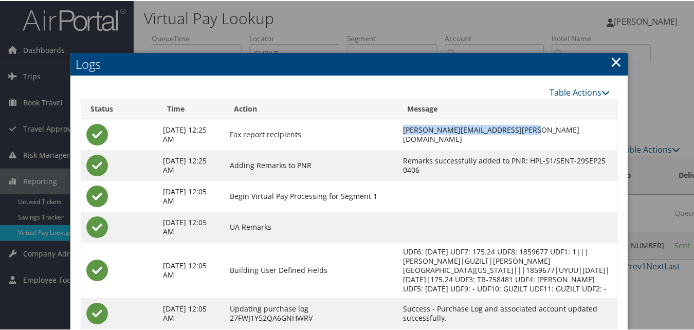
drag, startPoint x: 509, startPoint y: 132, endPoint x: 358, endPoint y: 132, distance: 151.1
click at [398, 132] on td "KENNETH.ZACHARY@CHGHEALTHCARE.COM" at bounding box center [507, 133] width 219 height 31
click at [522, 143] on td "KENNETH.ZACHARY@CHGHEALTHCARE.COM" at bounding box center [507, 133] width 219 height 31
click at [548, 215] on td at bounding box center [507, 226] width 219 height 31
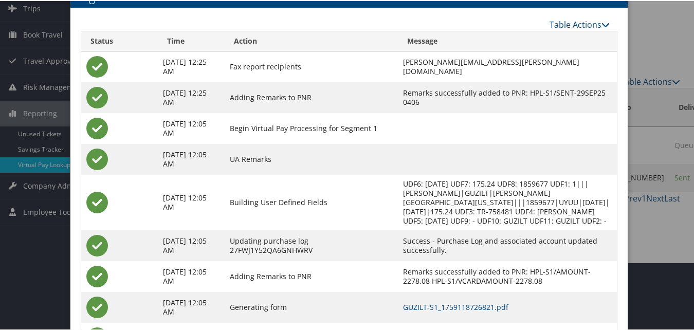
scroll to position [51, 0]
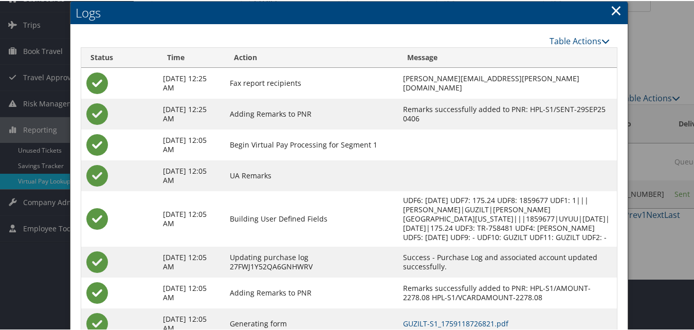
click at [615, 11] on link "×" at bounding box center [616, 9] width 12 height 21
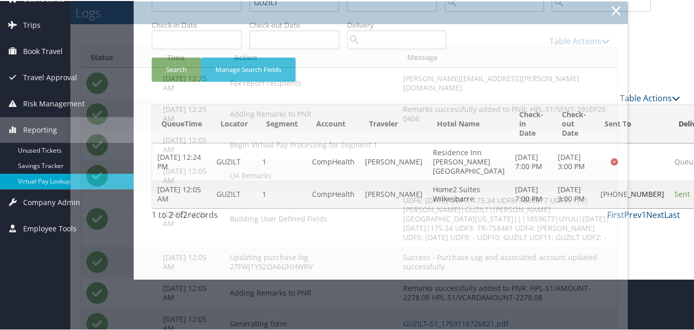
scroll to position [0, 0]
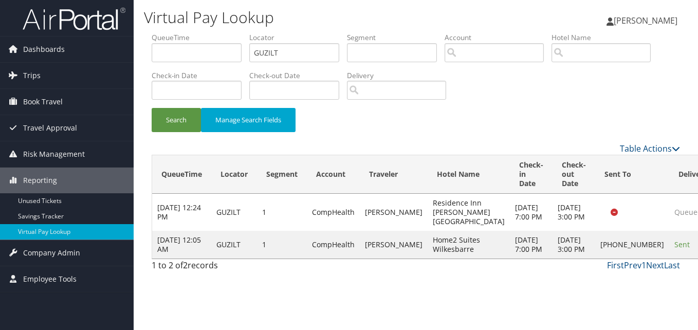
click at [634, 243] on link "Logs" at bounding box center [636, 244] width 65 height 17
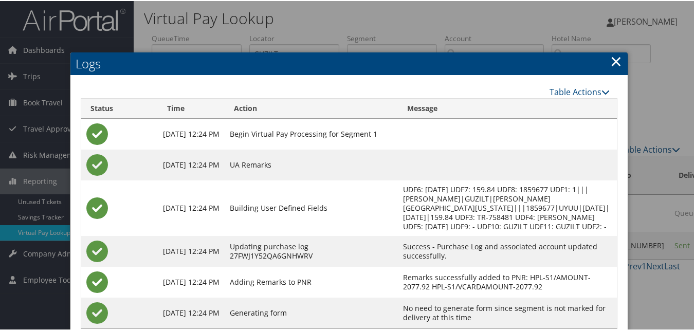
click at [611, 52] on link "×" at bounding box center [616, 60] width 12 height 21
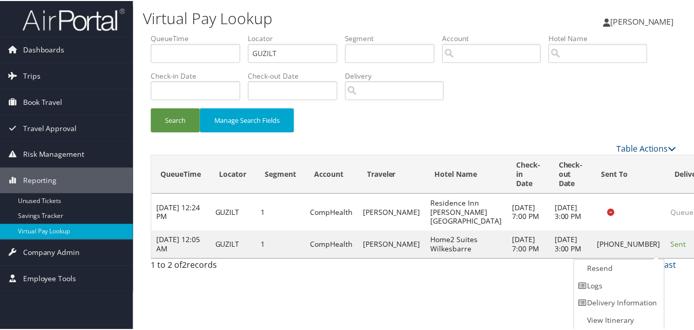
scroll to position [1, 0]
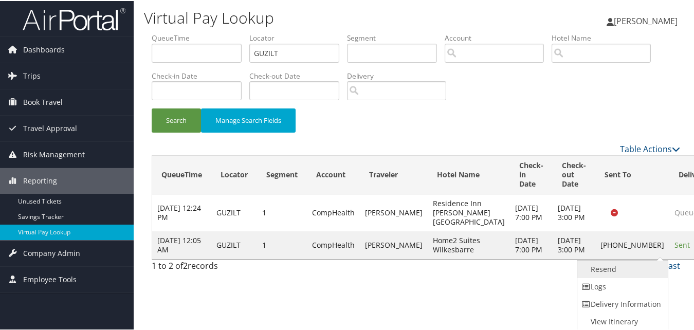
click at [634, 270] on link "Resend" at bounding box center [621, 267] width 88 height 17
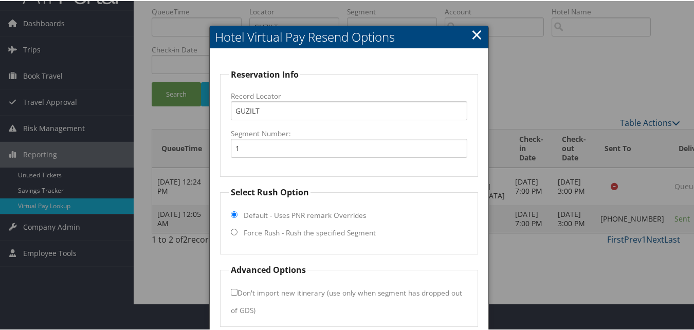
scroll to position [69, 0]
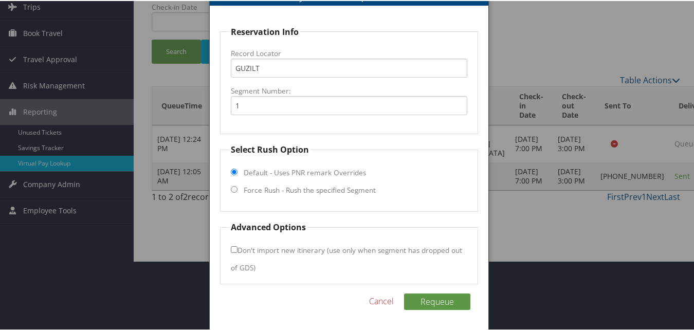
click at [236, 182] on fieldset "Select Rush Option Default - Uses PNR remark Overrides Force Rush - Rush the sp…" at bounding box center [348, 176] width 257 height 68
click at [236, 187] on fieldset "Select Rush Option Default - Uses PNR remark Overrides Force Rush - Rush the sp…" at bounding box center [348, 176] width 257 height 68
click at [233, 190] on input "Force Rush - Rush the specified Segment" at bounding box center [234, 188] width 7 height 7
radio input "true"
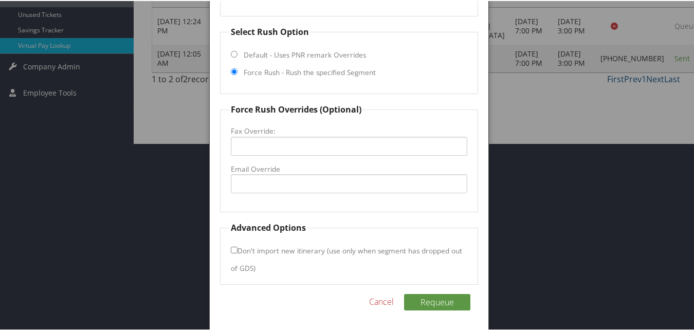
scroll to position [188, 0]
click at [271, 184] on input "Email Override" at bounding box center [349, 182] width 236 height 19
paste input "frontdesk@home2suiteswb.com"
type input "frontdesk@home2suiteswb.com"
click at [441, 300] on button "Requeue" at bounding box center [437, 300] width 66 height 16
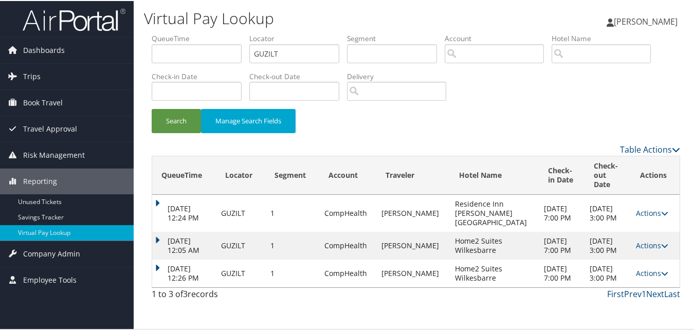
scroll to position [0, 0]
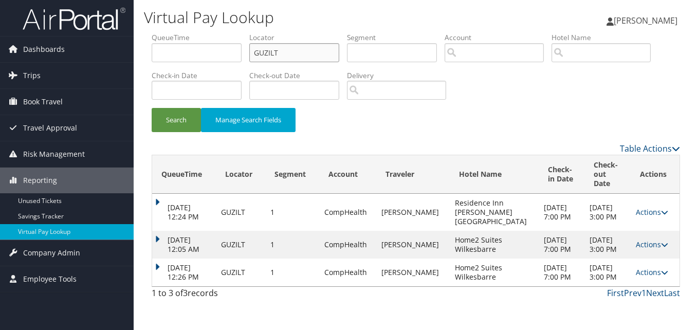
drag, startPoint x: 246, startPoint y: 61, endPoint x: 159, endPoint y: 64, distance: 86.9
click at [161, 32] on ul "QueueTime Locator GUZILT Segment Account Traveler Hotel Name Check-in Date Chec…" at bounding box center [416, 32] width 528 height 0
paste input "YBNBBY"
click at [152, 108] on button "Search" at bounding box center [176, 120] width 49 height 24
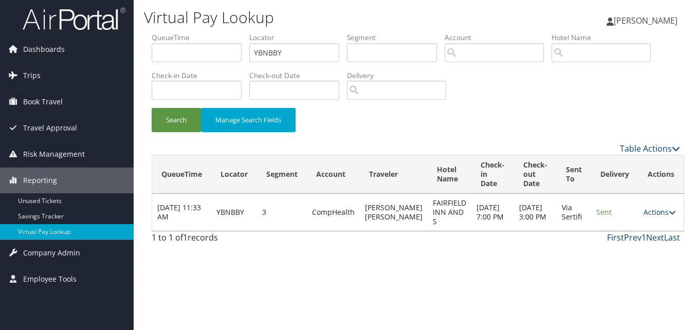
click at [648, 213] on link "Actions" at bounding box center [659, 212] width 32 height 10
click at [634, 240] on link "Logs" at bounding box center [636, 244] width 65 height 17
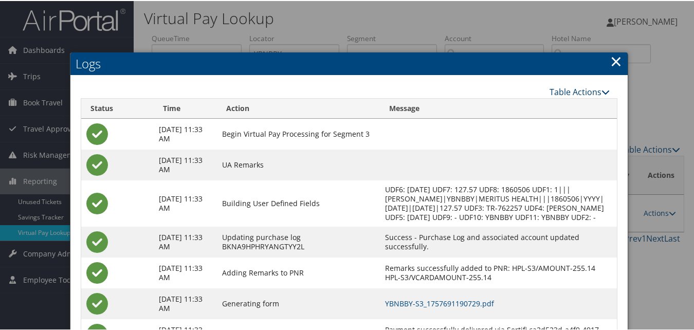
drag, startPoint x: 615, startPoint y: 63, endPoint x: 556, endPoint y: 89, distance: 64.6
click at [615, 63] on link "×" at bounding box center [616, 60] width 12 height 21
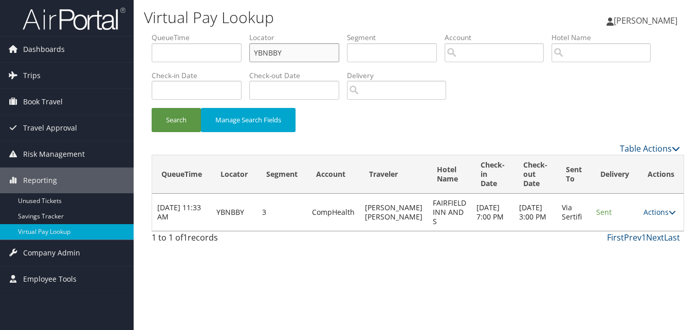
drag, startPoint x: 296, startPoint y: 55, endPoint x: 165, endPoint y: 55, distance: 131.5
click at [170, 32] on ul "QueueTime Locator YBNBBY Segment Account Traveler Hotel Name Check-in Date Chec…" at bounding box center [416, 32] width 528 height 0
paste input "ALUVPL"
click at [152, 108] on button "Search" at bounding box center [176, 120] width 49 height 24
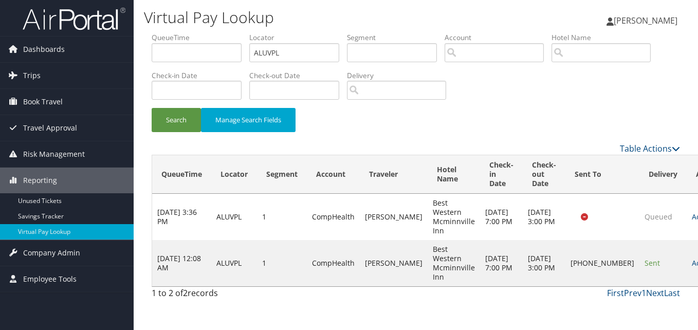
click at [692, 263] on link "Actions" at bounding box center [708, 263] width 32 height 10
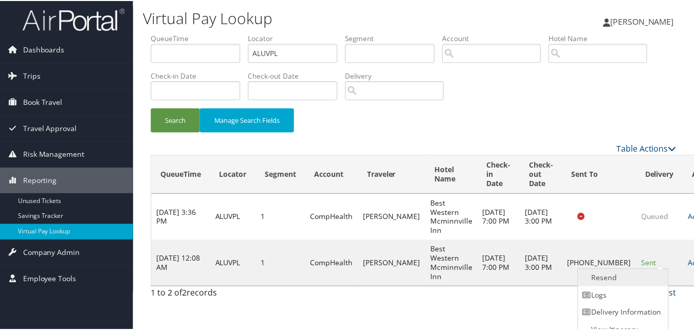
scroll to position [10, 0]
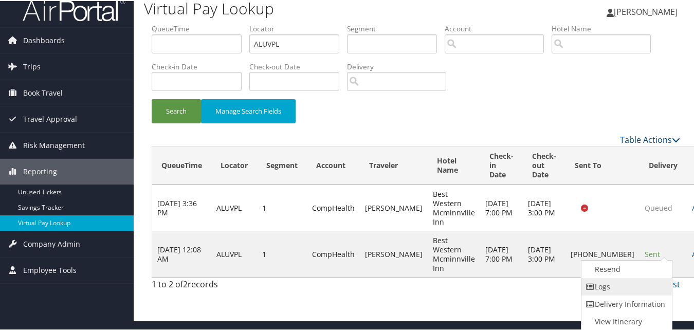
click at [629, 285] on link "Logs" at bounding box center [625, 285] width 88 height 17
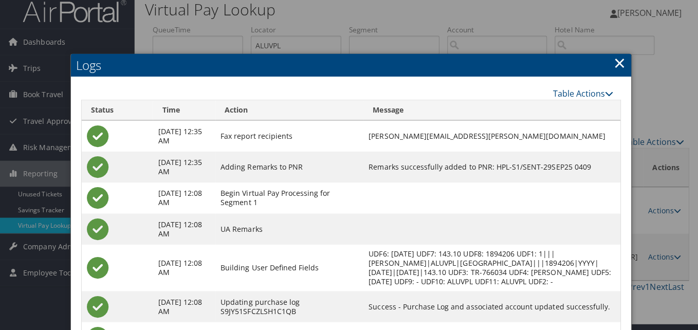
scroll to position [0, 0]
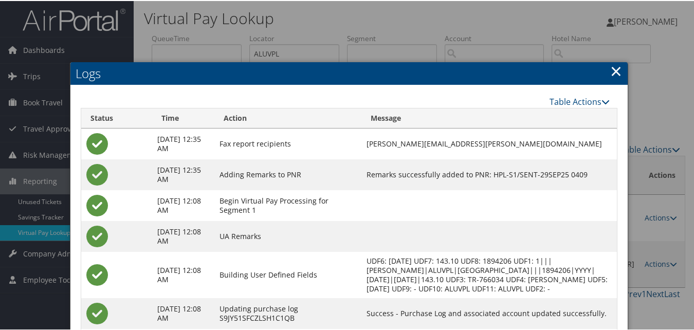
click at [615, 70] on link "×" at bounding box center [616, 70] width 12 height 21
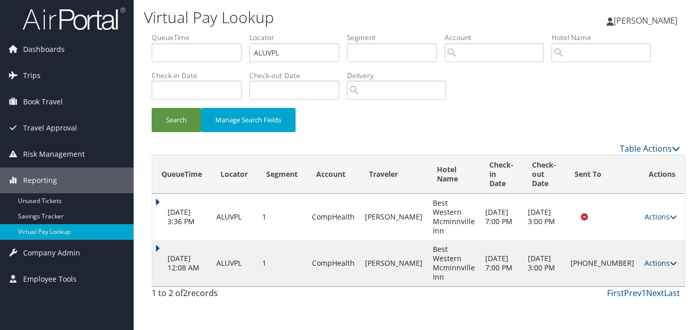
click at [660, 258] on link "Actions" at bounding box center [660, 263] width 32 height 10
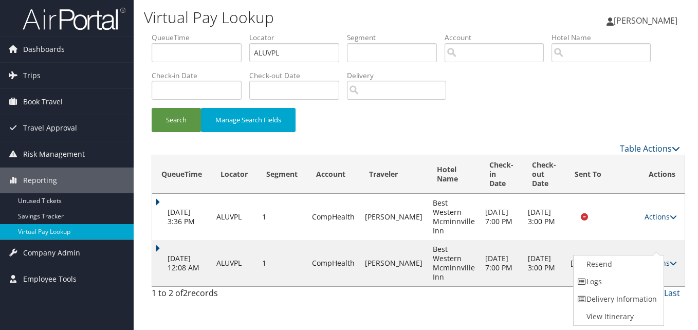
click at [581, 127] on div "Search Manage Search Fields" at bounding box center [416, 125] width 544 height 34
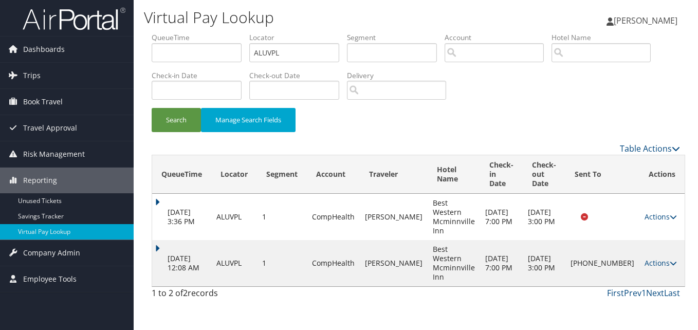
click at [554, 111] on div "Search Manage Search Fields" at bounding box center [416, 125] width 544 height 34
click at [375, 133] on div "Search Manage Search Fields" at bounding box center [416, 125] width 544 height 34
drag, startPoint x: 290, startPoint y: 54, endPoint x: 140, endPoint y: 64, distance: 150.8
click at [155, 32] on ul "QueueTime Locator ALUVPL Segment Account Traveler Hotel Name Check-in Date Chec…" at bounding box center [416, 32] width 528 height 0
paste input "DKXIMC"
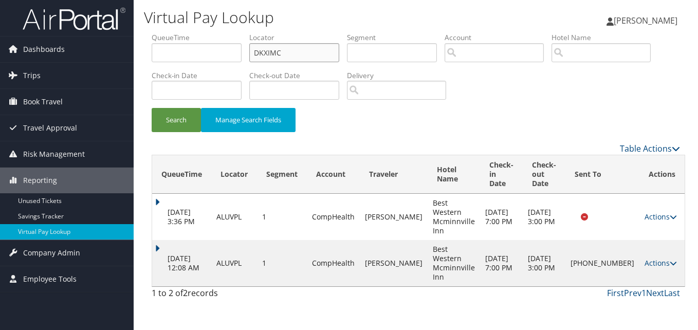
type input "DKXIMC"
click at [152, 108] on button "Search" at bounding box center [176, 120] width 49 height 24
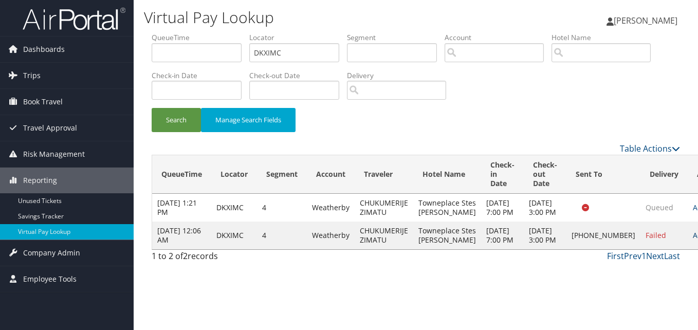
click at [693, 240] on link "Actions" at bounding box center [709, 235] width 32 height 10
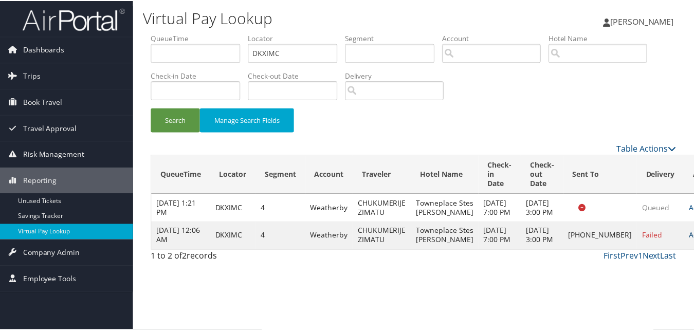
scroll to position [1, 0]
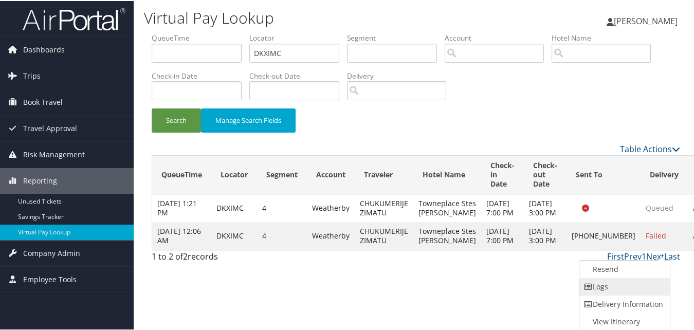
click at [621, 285] on link "Logs" at bounding box center [623, 285] width 88 height 17
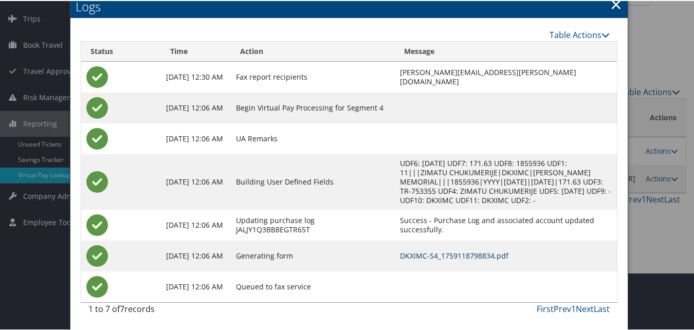
scroll to position [0, 0]
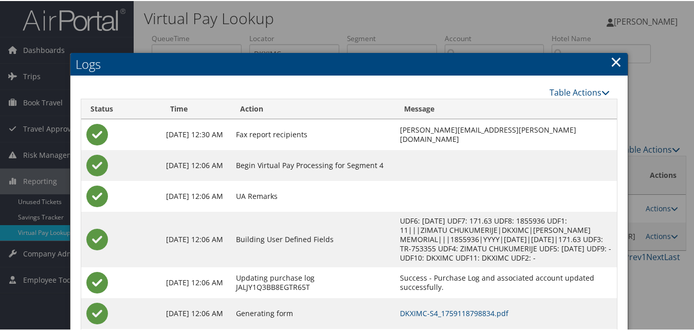
click at [610, 64] on link "×" at bounding box center [616, 60] width 12 height 21
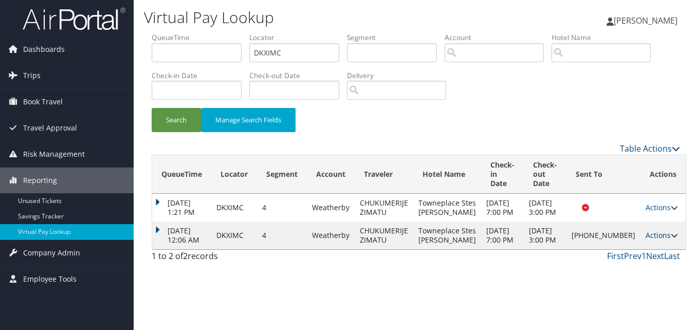
drag, startPoint x: 656, startPoint y: 251, endPoint x: 666, endPoint y: 252, distance: 10.3
click at [657, 240] on link "Actions" at bounding box center [661, 235] width 32 height 10
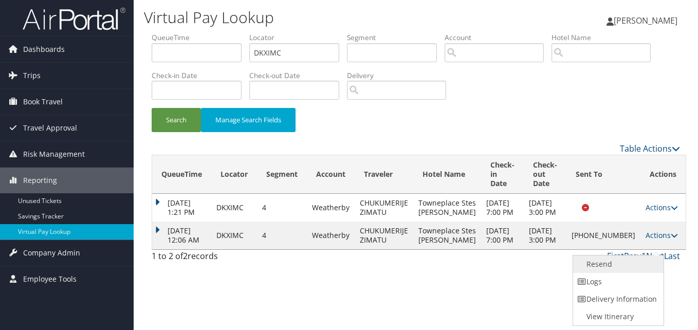
click at [616, 259] on link "Resend" at bounding box center [617, 263] width 88 height 17
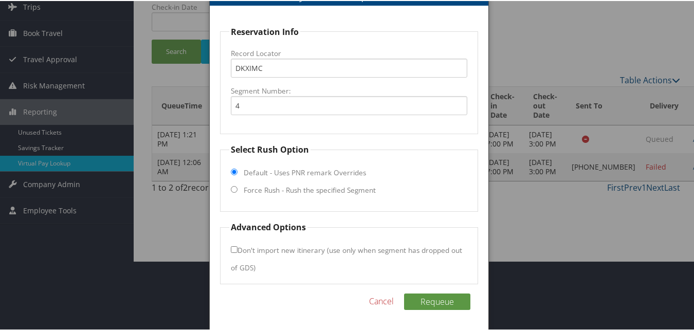
click at [233, 189] on input "Force Rush - Rush the specified Segment" at bounding box center [234, 188] width 7 height 7
radio input "true"
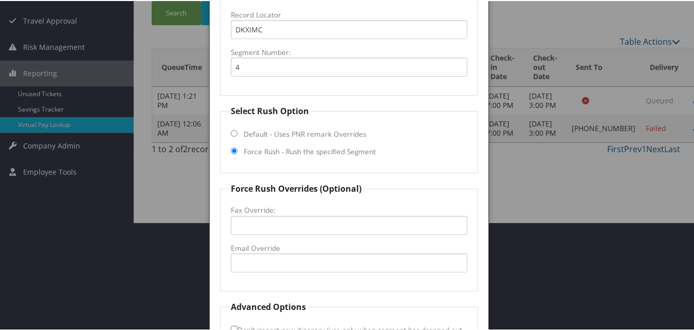
scroll to position [172, 0]
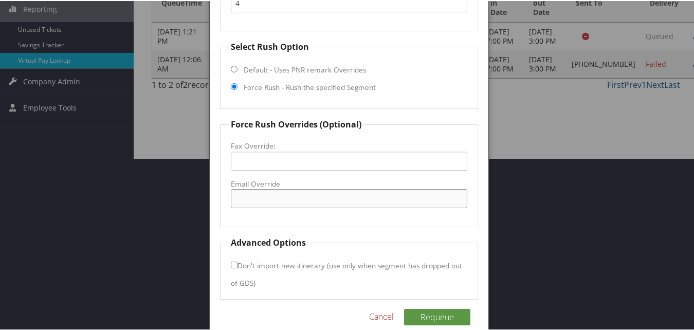
click at [267, 207] on input "Email Override" at bounding box center [349, 197] width 236 height 19
paste input "adriena.k.melton@marriott.com"
type input "adriena.k.melton@marriott.com"
click at [439, 319] on button "Requeue" at bounding box center [437, 316] width 66 height 16
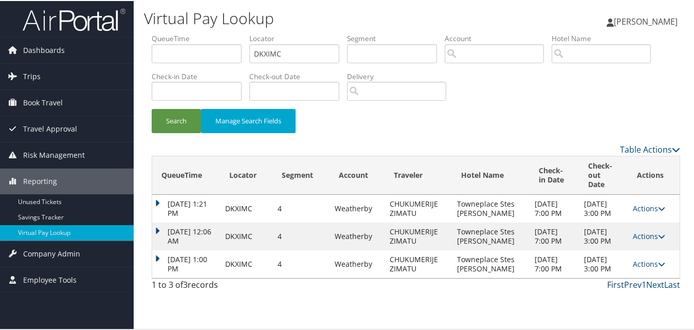
scroll to position [0, 0]
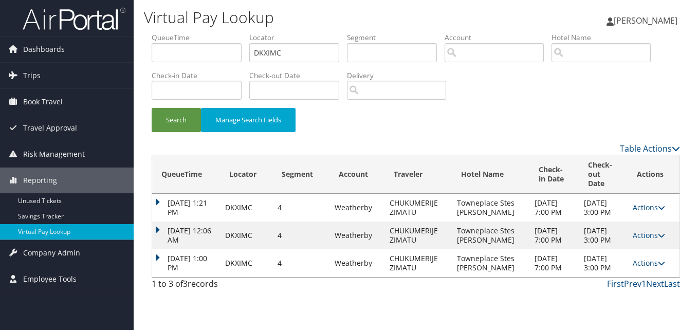
drag, startPoint x: 415, startPoint y: 127, endPoint x: 299, endPoint y: 104, distance: 118.4
click at [415, 127] on div "Search Manage Search Fields" at bounding box center [416, 125] width 544 height 34
drag, startPoint x: 234, startPoint y: 53, endPoint x: 153, endPoint y: 46, distance: 81.5
click at [153, 32] on ul "QueueTime Locator DKXIMC Segment Account Traveler Hotel Name Check-in Date Chec…" at bounding box center [416, 32] width 528 height 0
paste input "OSLEDV"
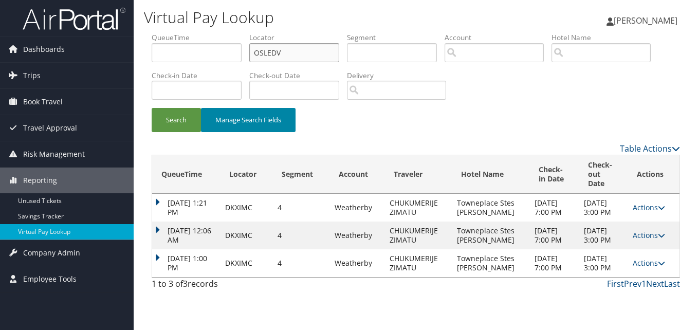
type input "OSLEDV"
click at [152, 108] on button "Search" at bounding box center [176, 120] width 49 height 24
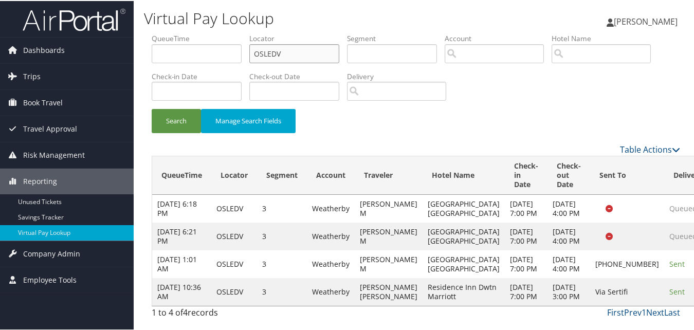
scroll to position [58, 0]
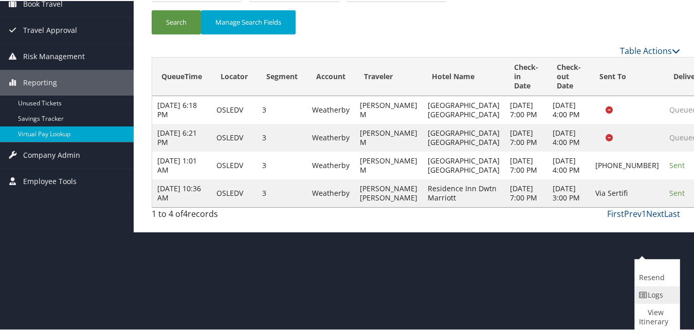
click at [653, 294] on link "Logs" at bounding box center [656, 293] width 42 height 17
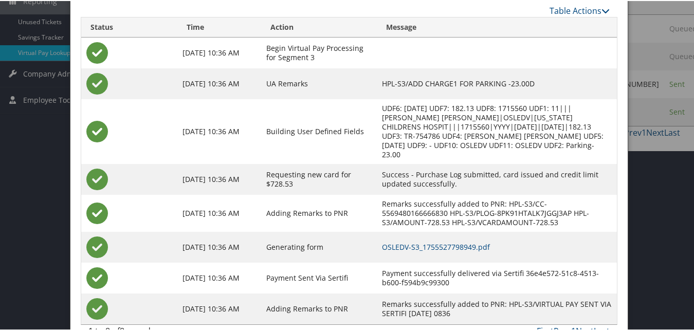
scroll to position [193, 0]
